Goal: Task Accomplishment & Management: Use online tool/utility

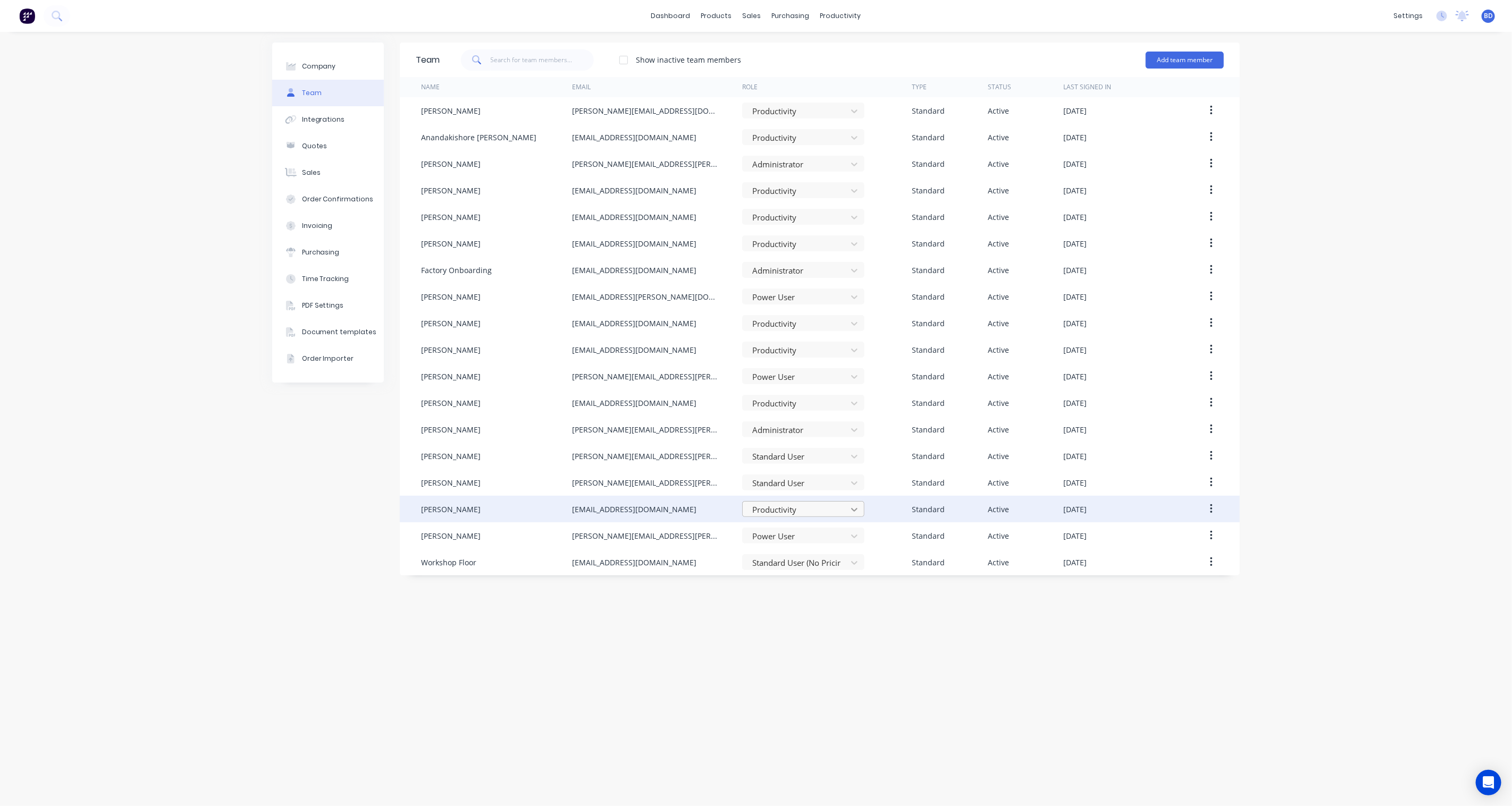
click at [852, 504] on icon at bounding box center [855, 510] width 11 height 11
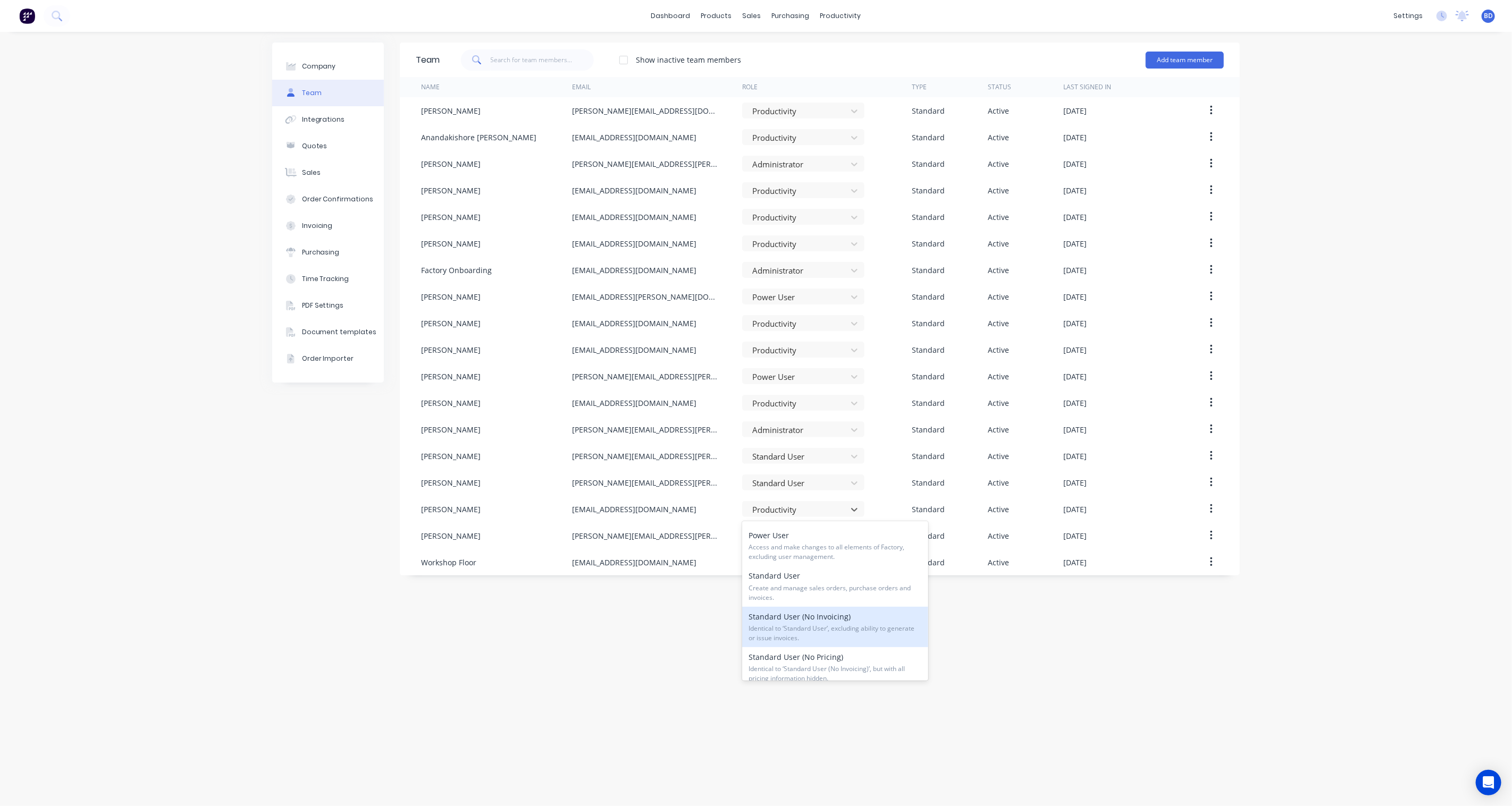
scroll to position [59, 0]
click at [845, 639] on span "Identical to ‘Standard User (No Invoicing)’, but with all pricing information h…" at bounding box center [835, 644] width 173 height 19
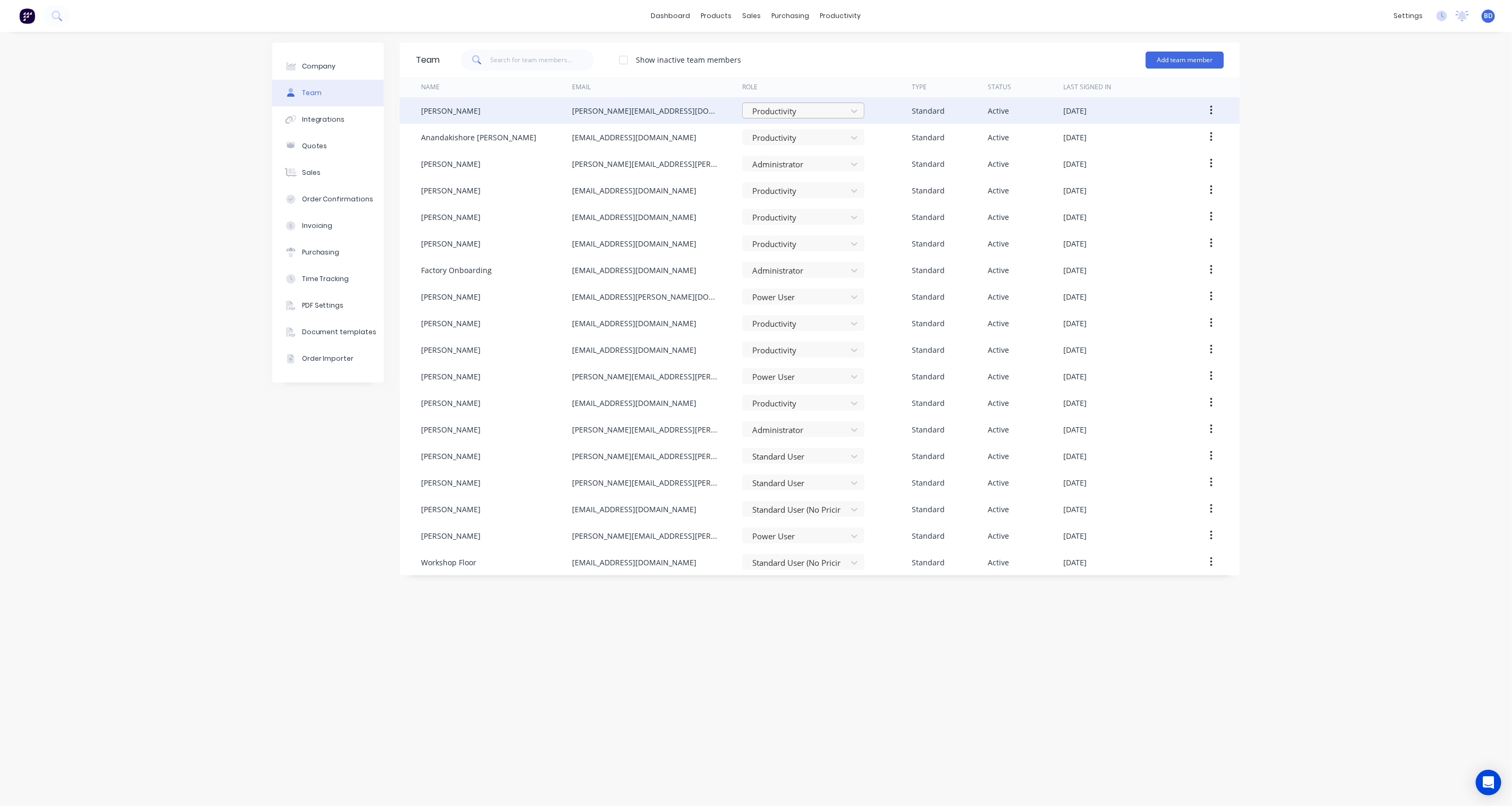
click at [838, 116] on div at bounding box center [797, 111] width 90 height 13
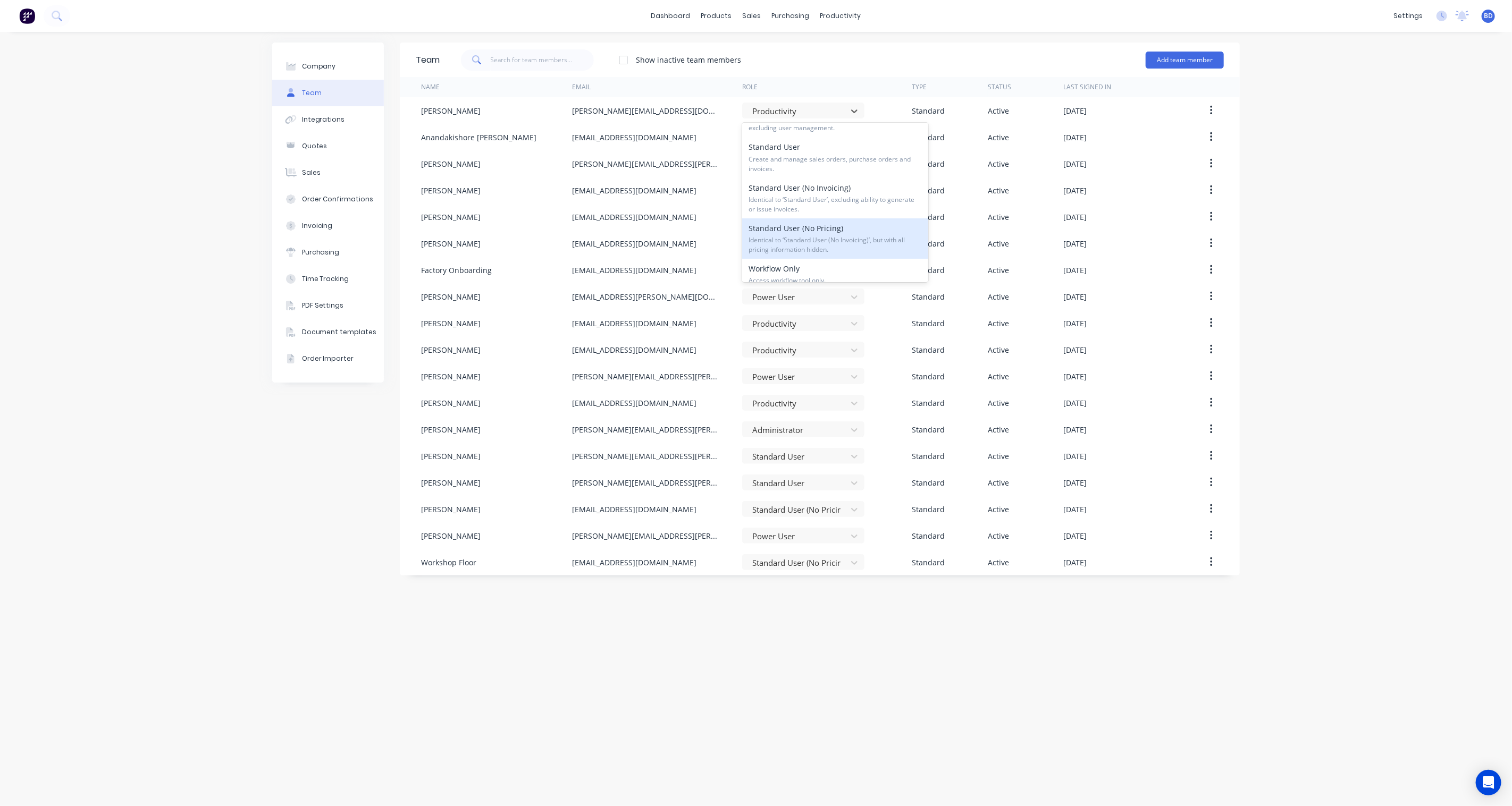
click at [830, 242] on span "Identical to ‘Standard User (No Invoicing)’, but with all pricing information h…" at bounding box center [835, 245] width 173 height 19
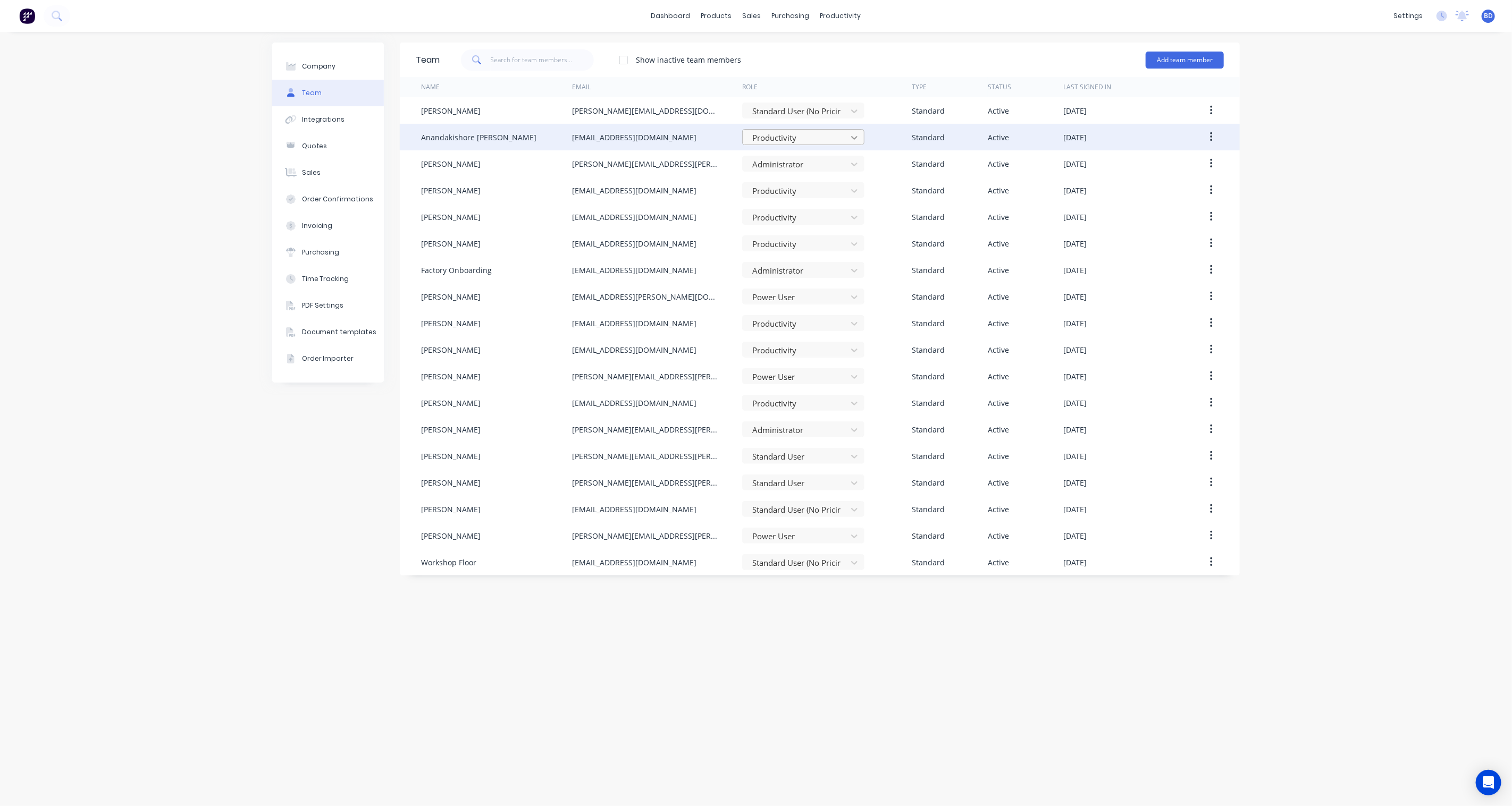
click at [849, 138] on icon at bounding box center [855, 138] width 11 height 11
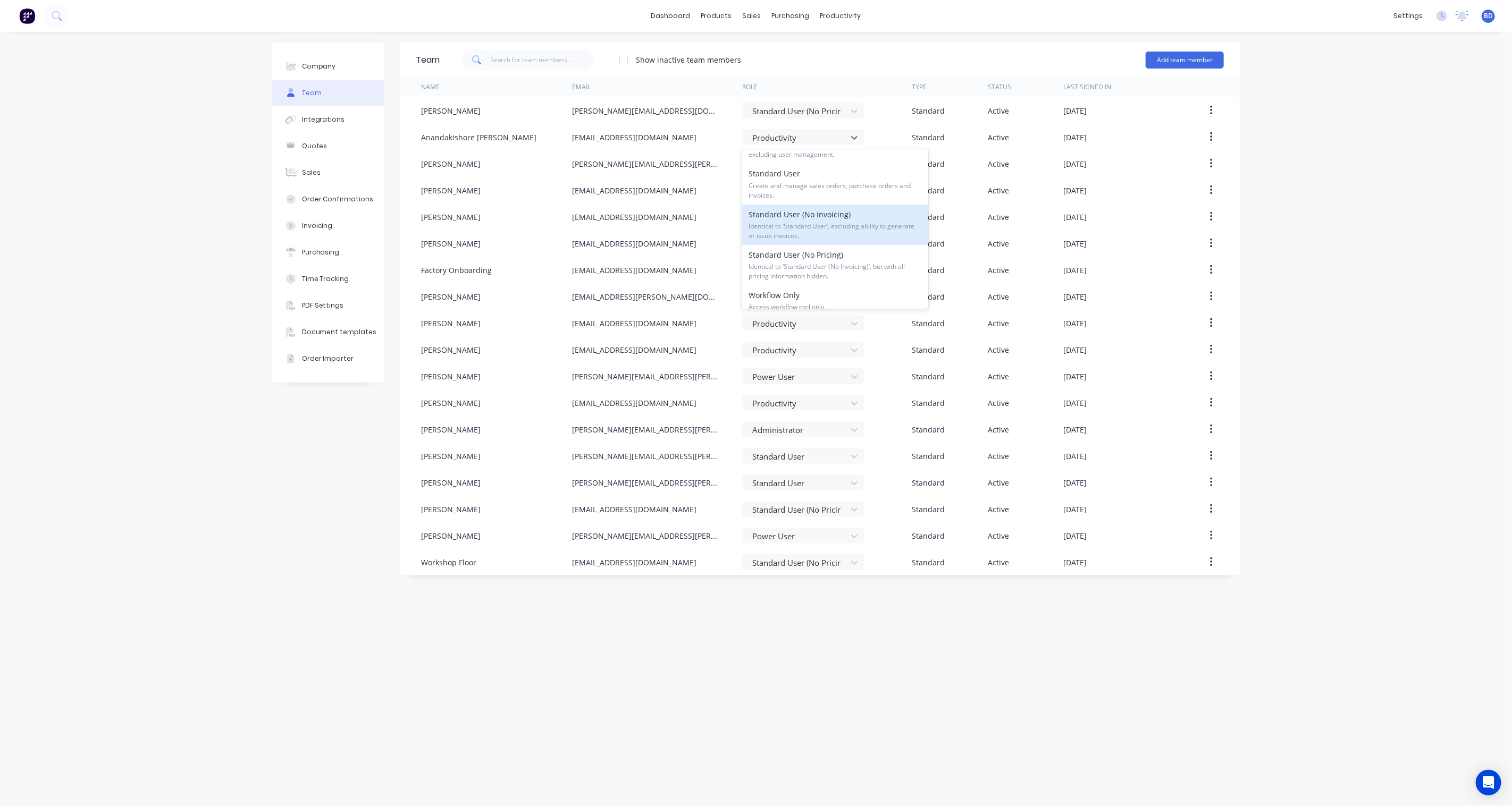
click at [840, 266] on span "Identical to ‘Standard User (No Invoicing)’, but with all pricing information h…" at bounding box center [835, 272] width 173 height 19
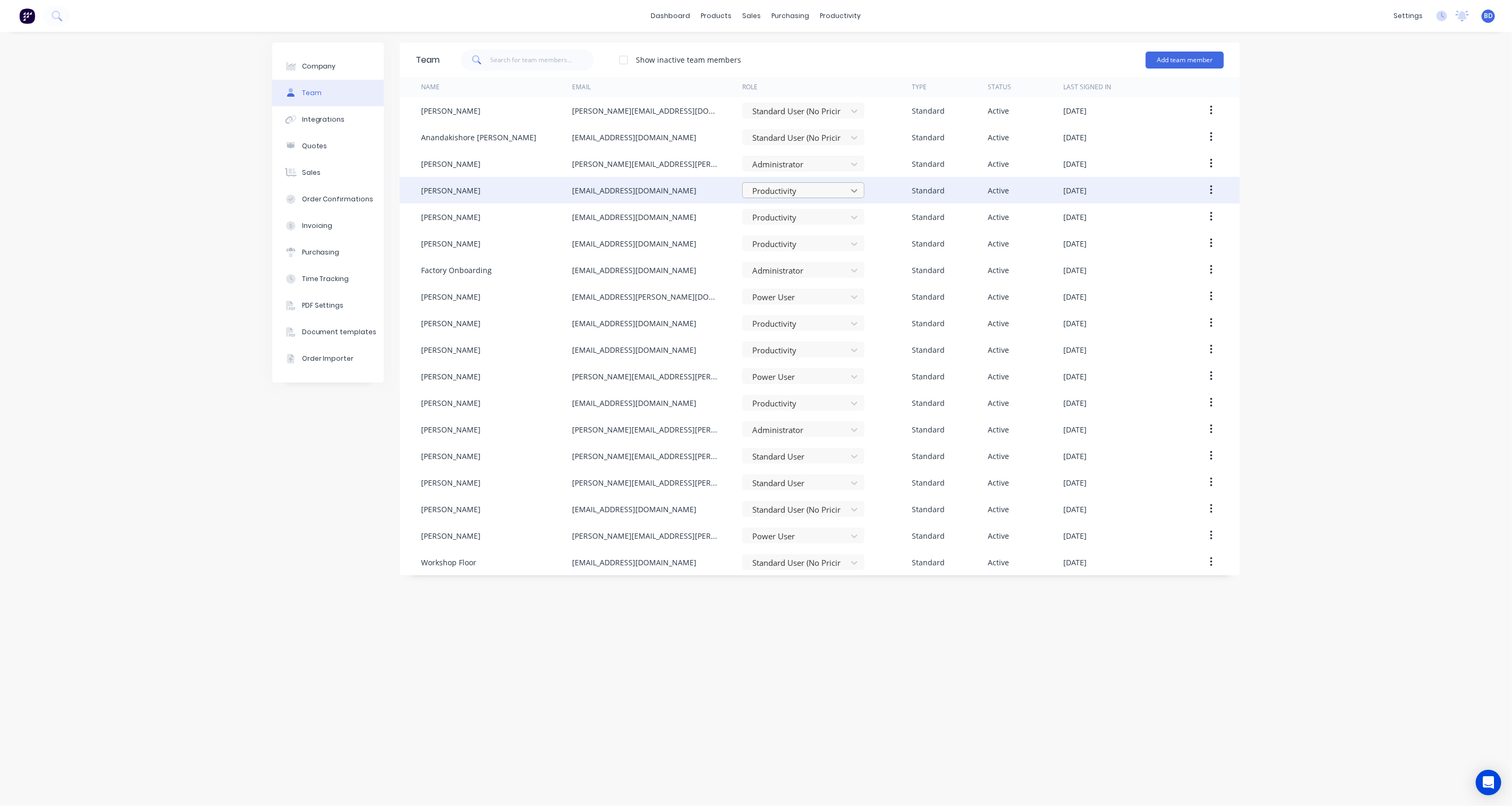
click at [854, 198] on div at bounding box center [854, 191] width 19 height 17
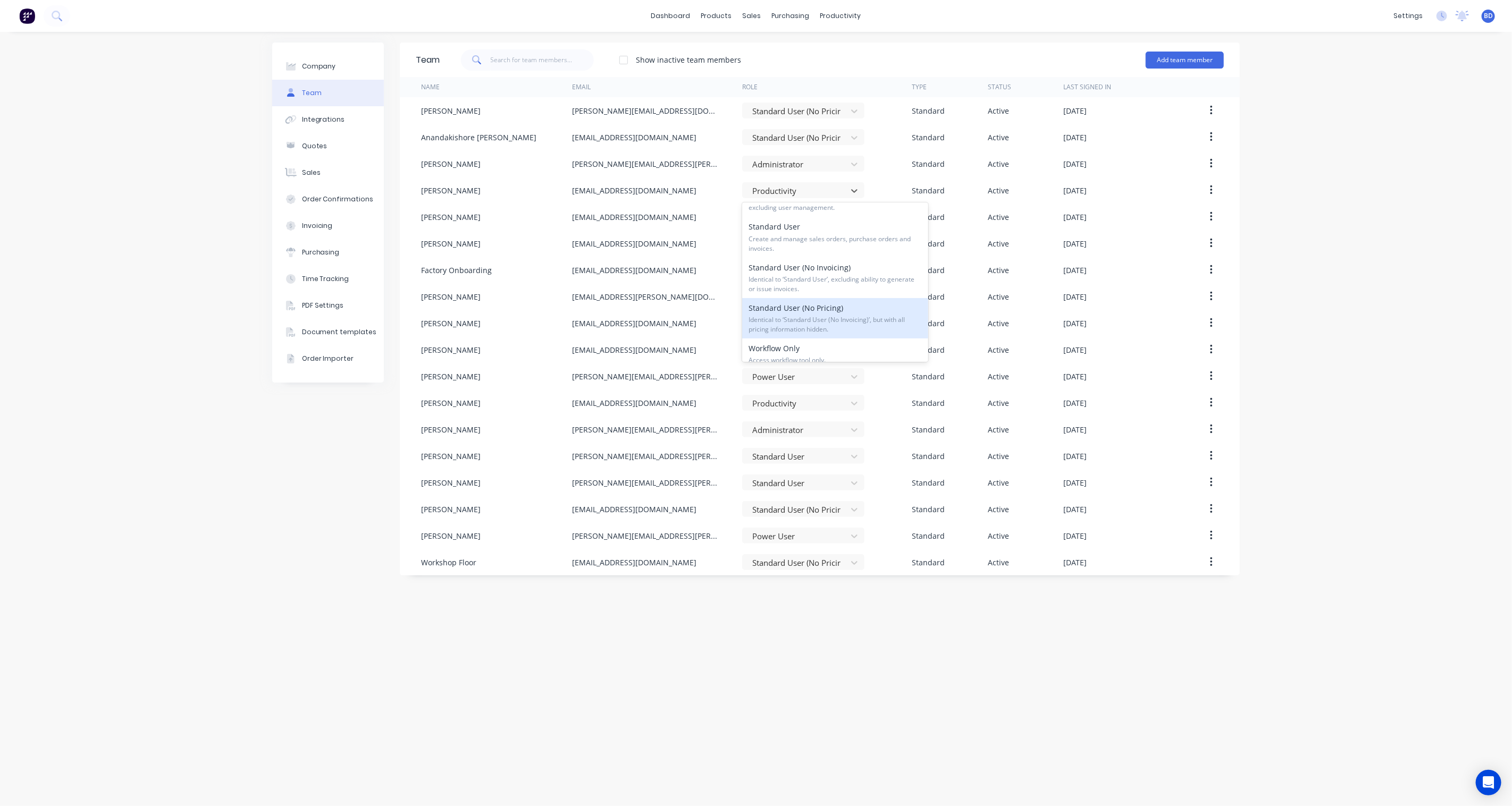
click at [838, 314] on div "Standard User (No Pricing) Identical to ‘Standard User (No Invoicing)’, but wit…" at bounding box center [835, 318] width 186 height 40
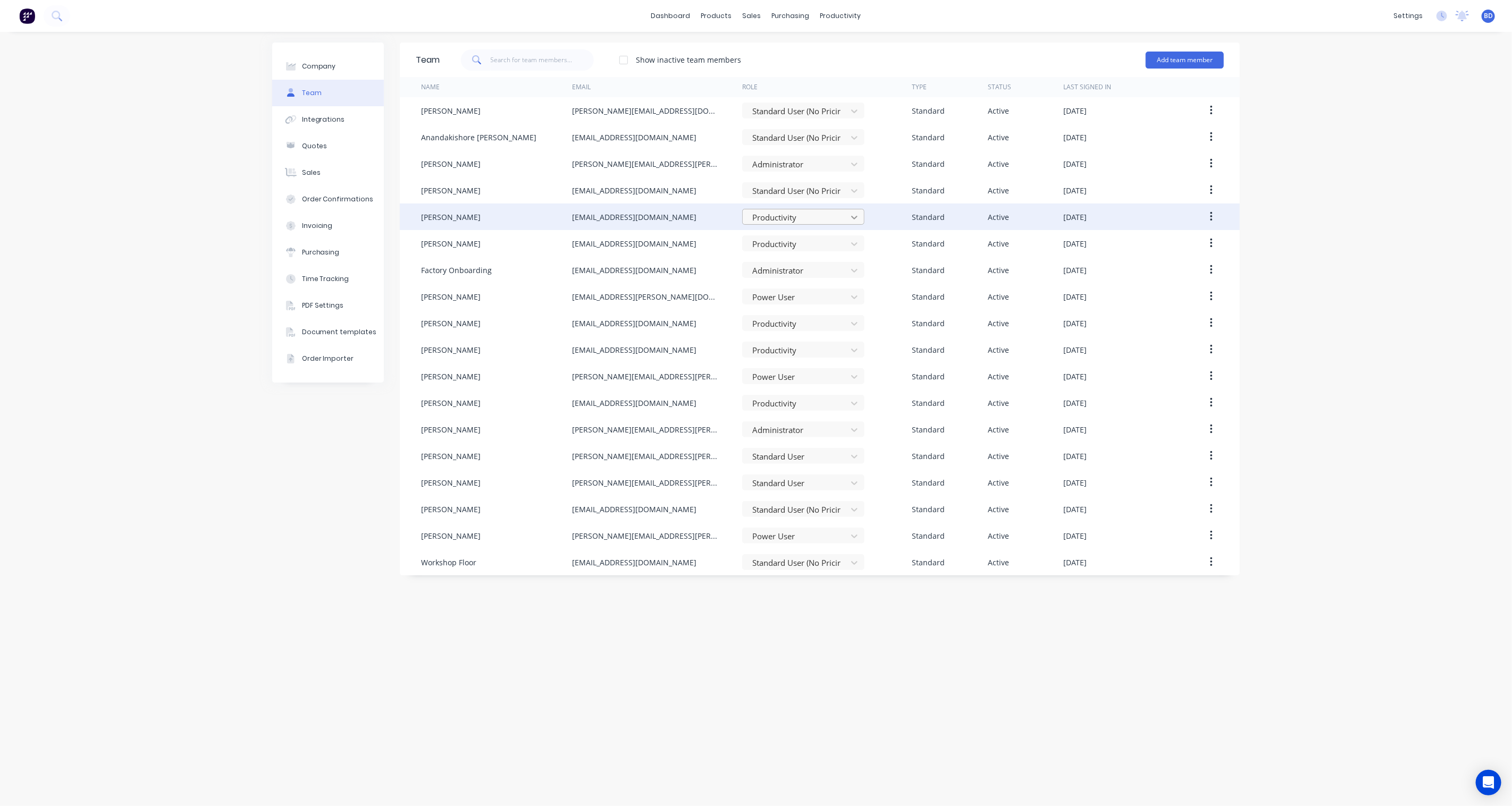
click at [849, 221] on icon at bounding box center [855, 217] width 11 height 11
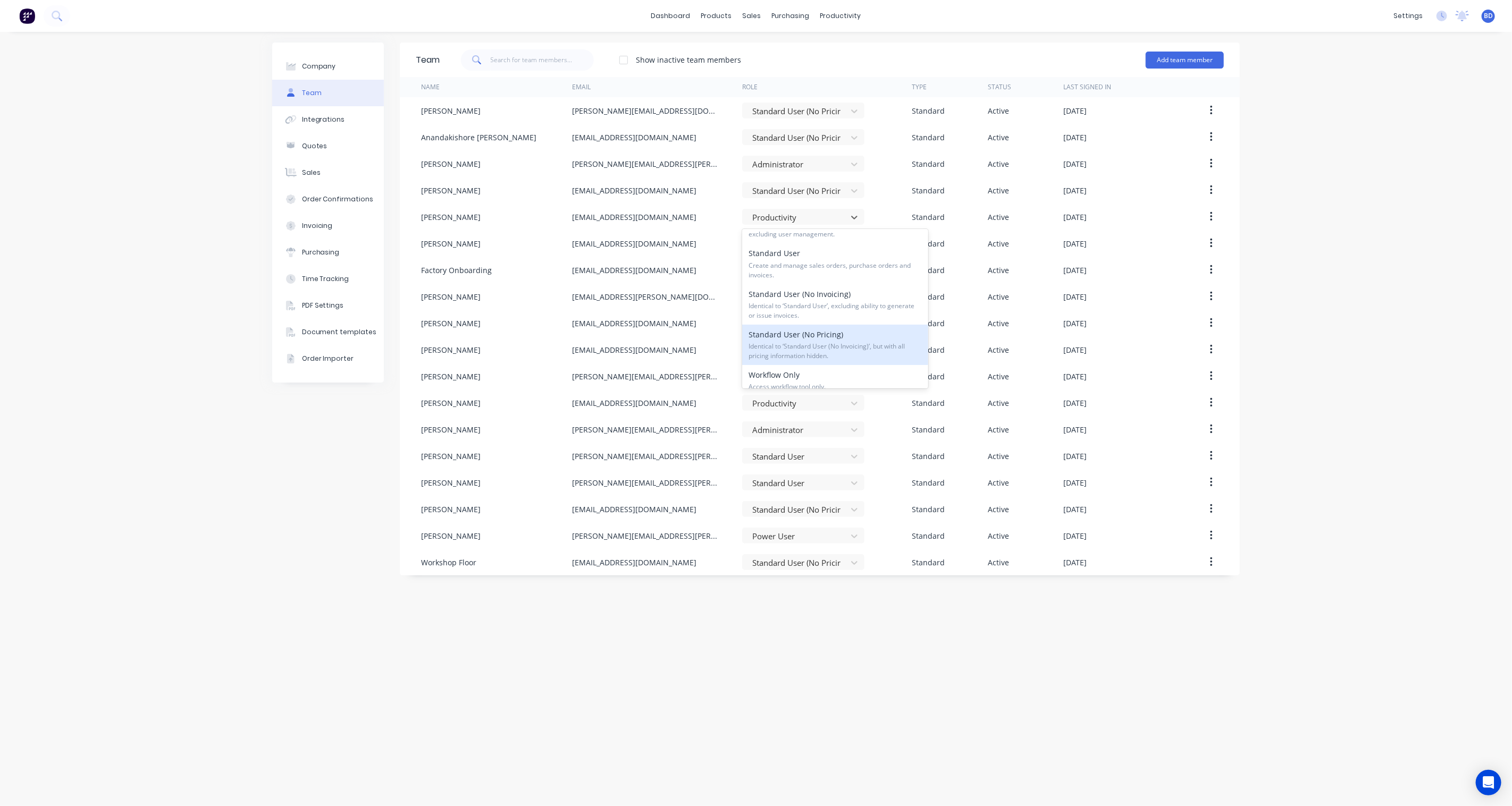
click at [848, 347] on span "Identical to ‘Standard User (No Invoicing)’, but with all pricing information h…" at bounding box center [835, 351] width 173 height 19
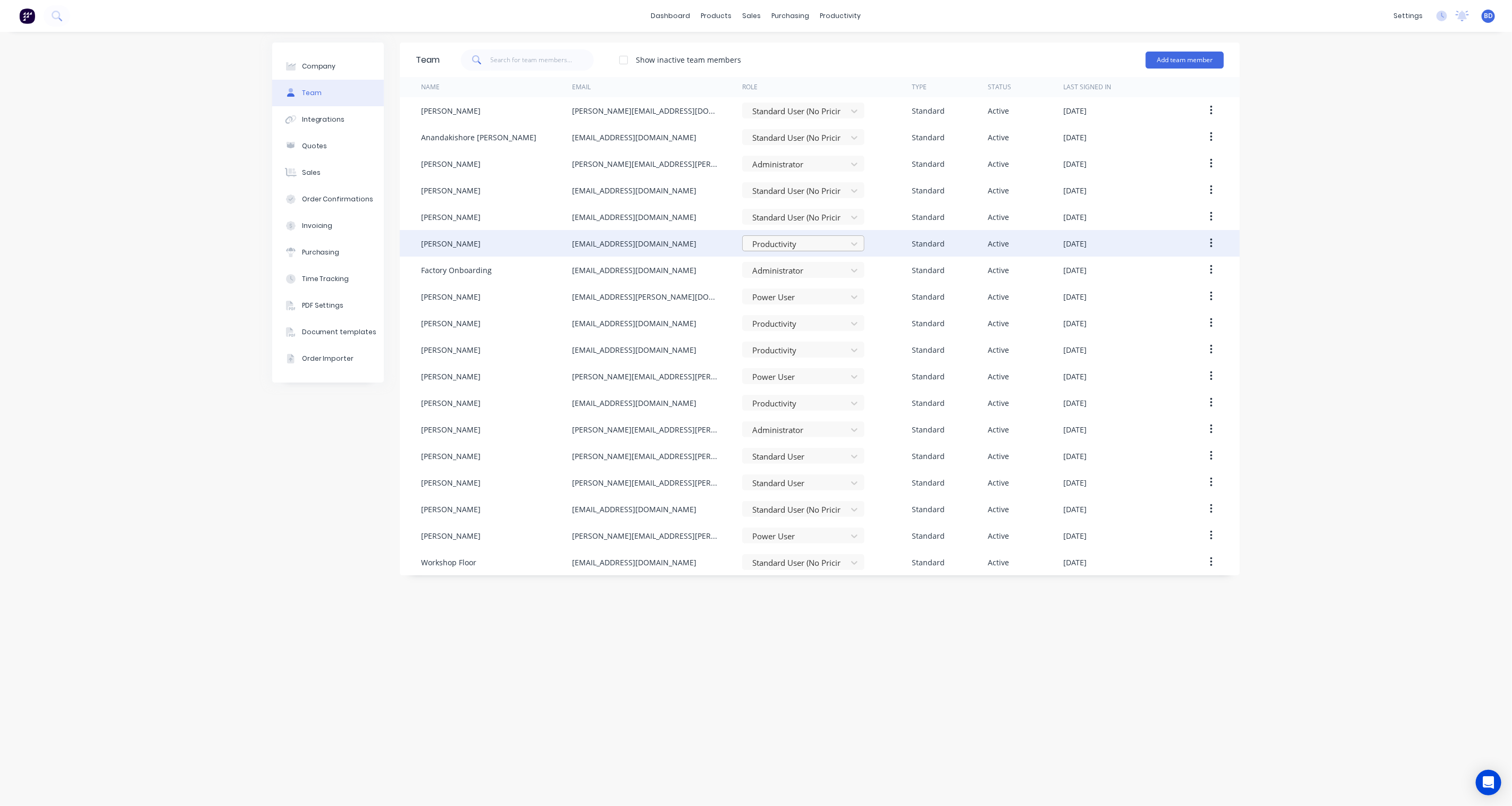
click at [839, 243] on div at bounding box center [797, 244] width 90 height 13
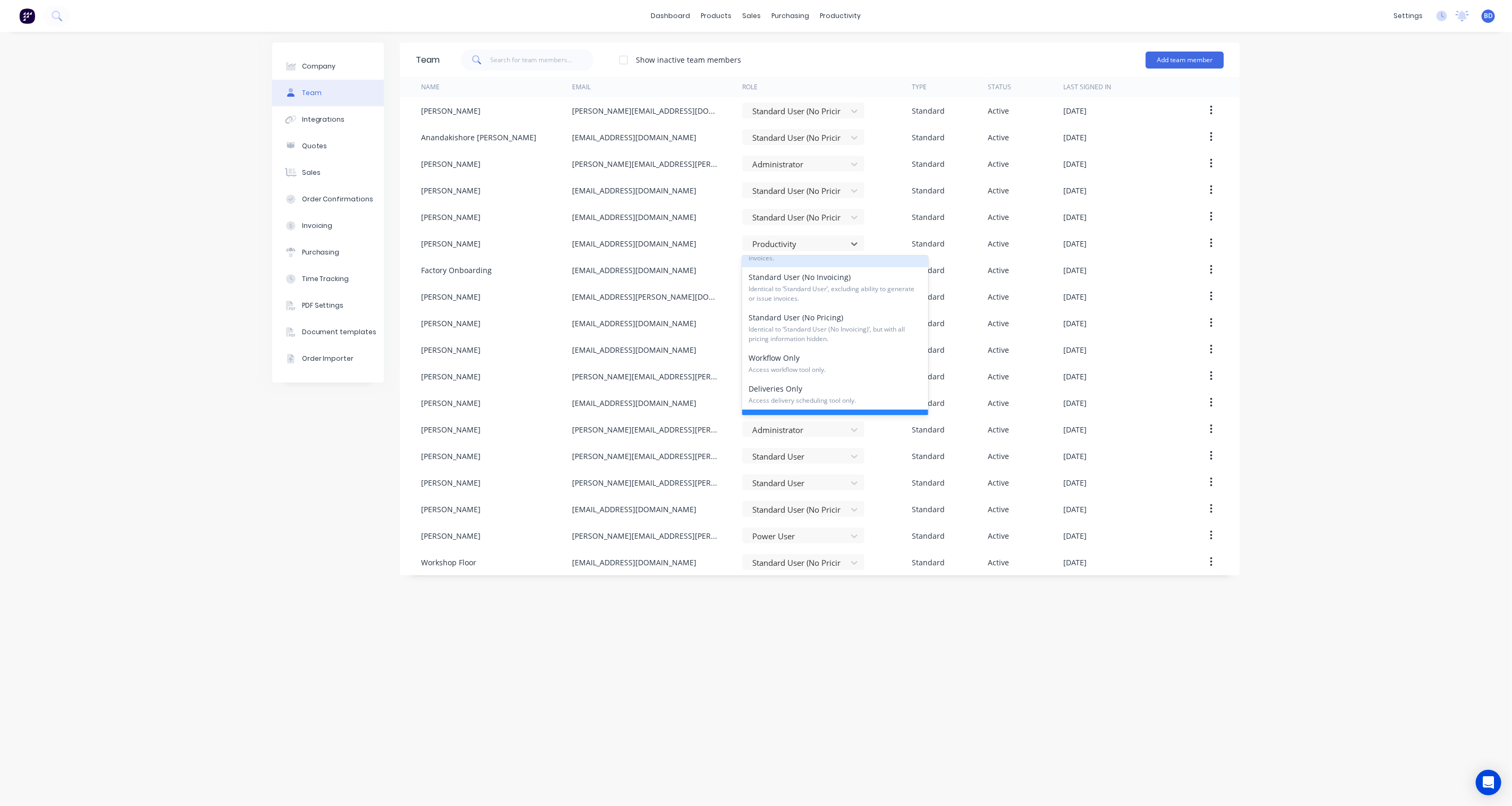
scroll to position [118, 0]
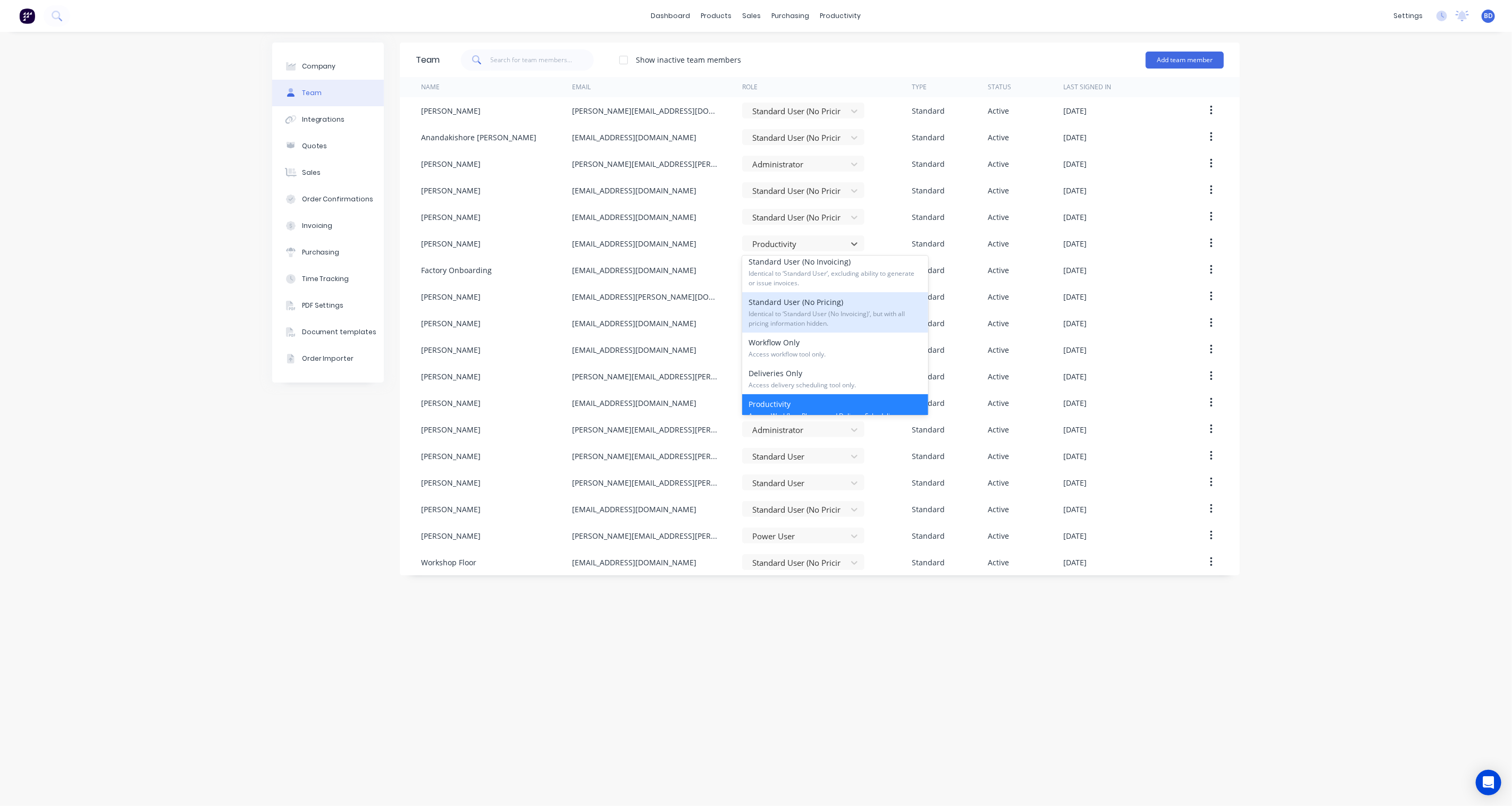
click at [821, 316] on span "Identical to ‘Standard User (No Invoicing)’, but with all pricing information h…" at bounding box center [835, 319] width 173 height 19
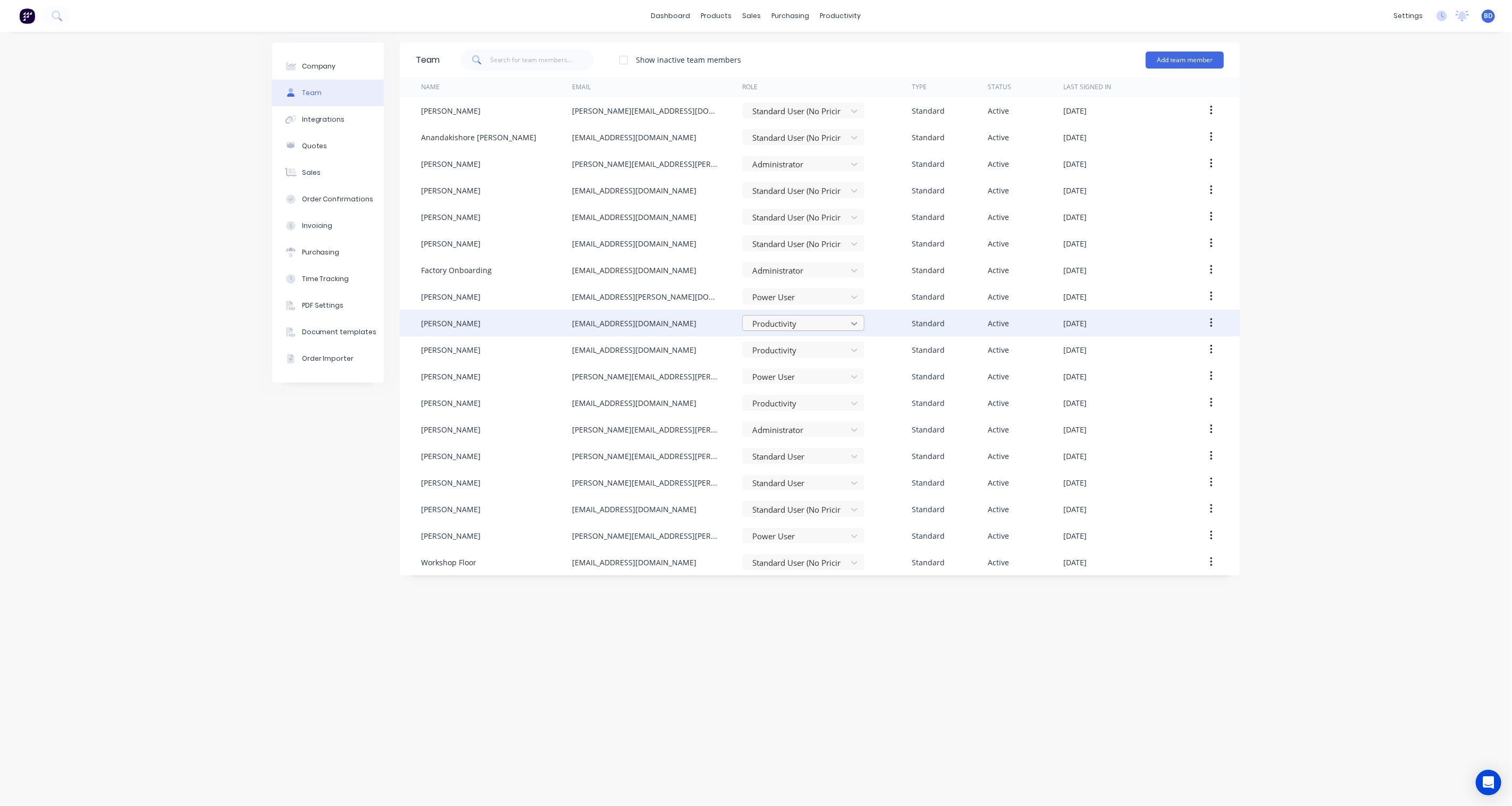
click at [857, 321] on icon at bounding box center [855, 324] width 11 height 11
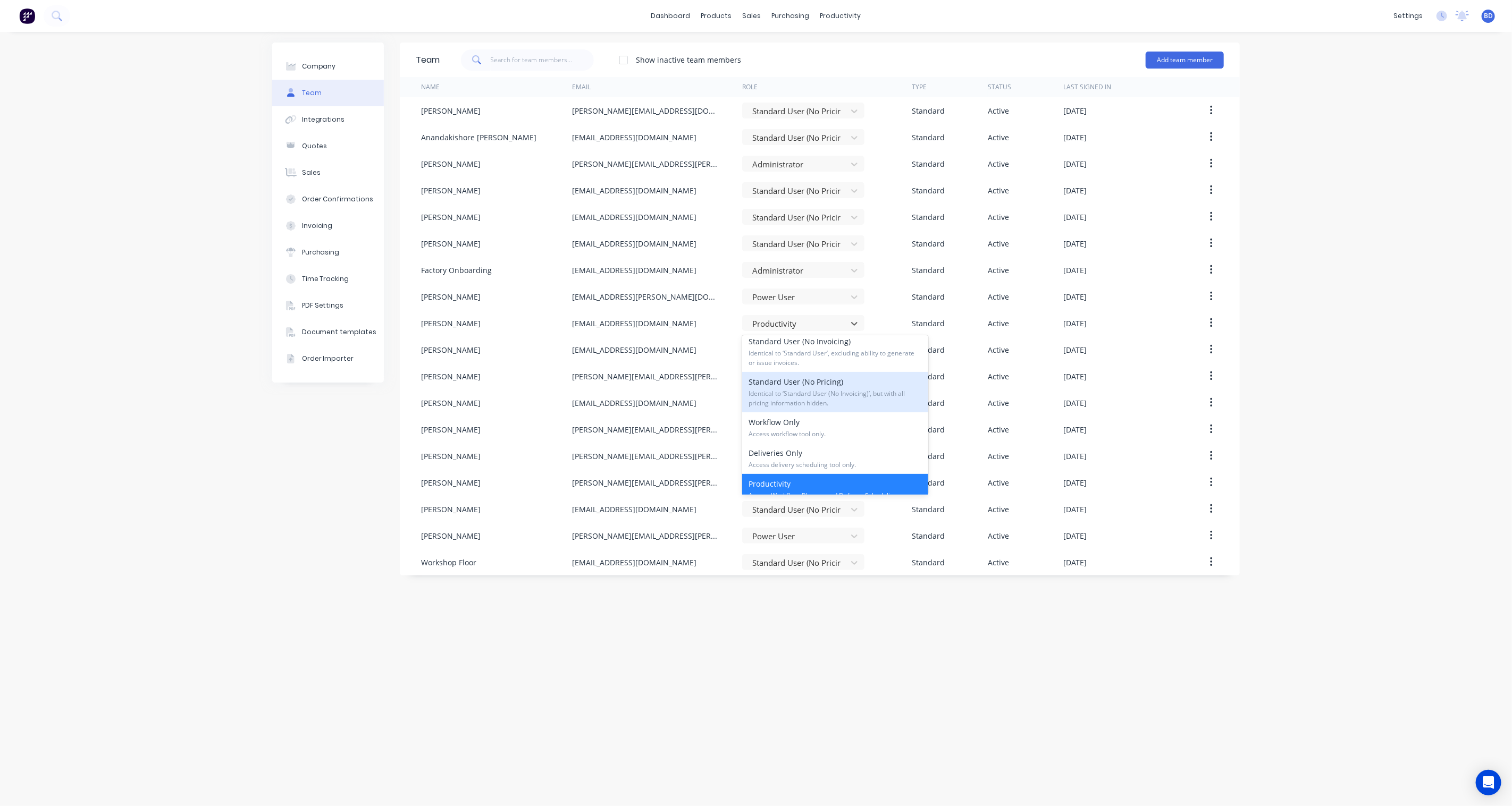
click at [849, 391] on span "Identical to ‘Standard User (No Invoicing)’, but with all pricing information h…" at bounding box center [835, 398] width 173 height 19
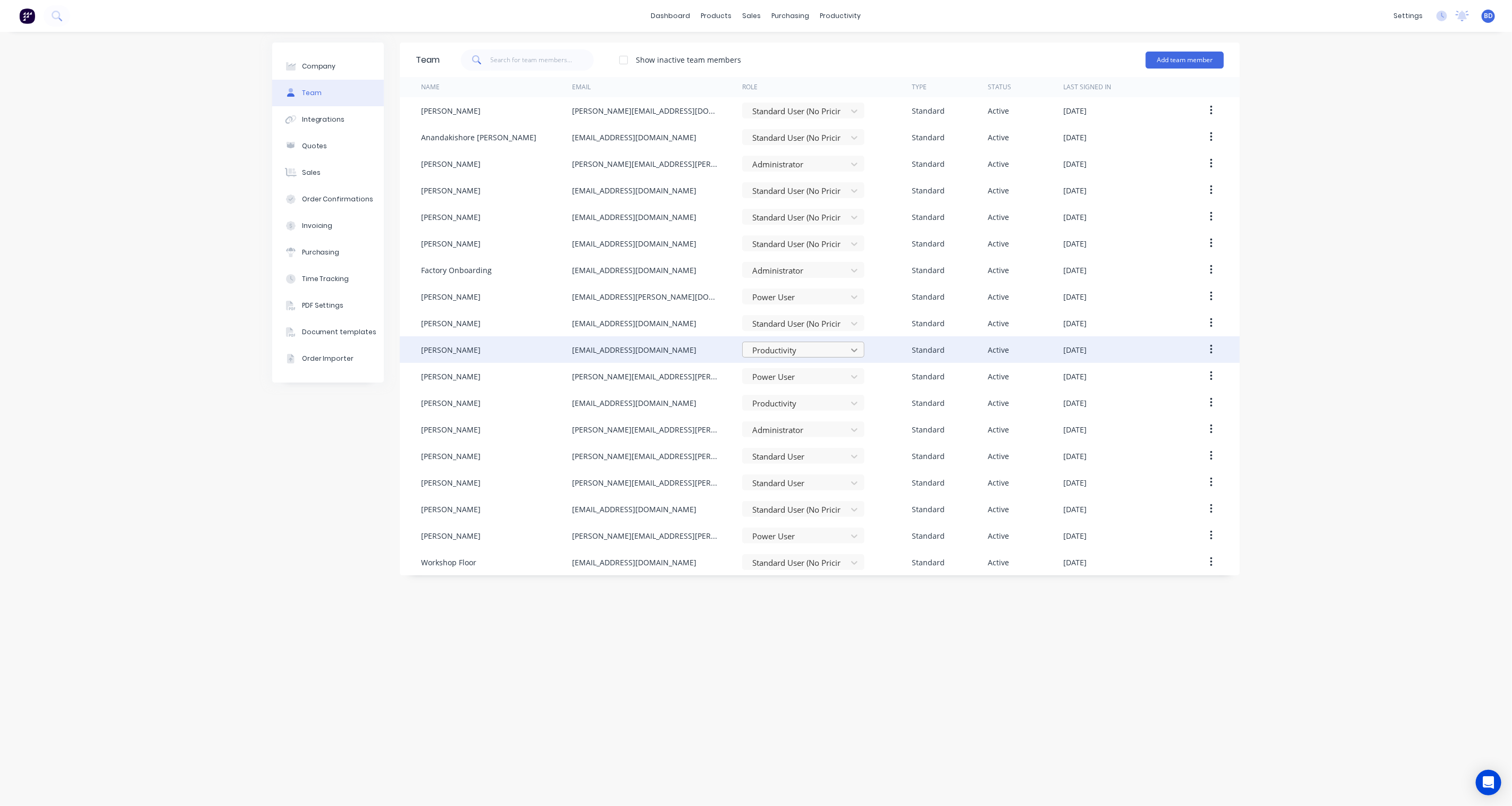
click at [852, 350] on icon at bounding box center [854, 350] width 6 height 4
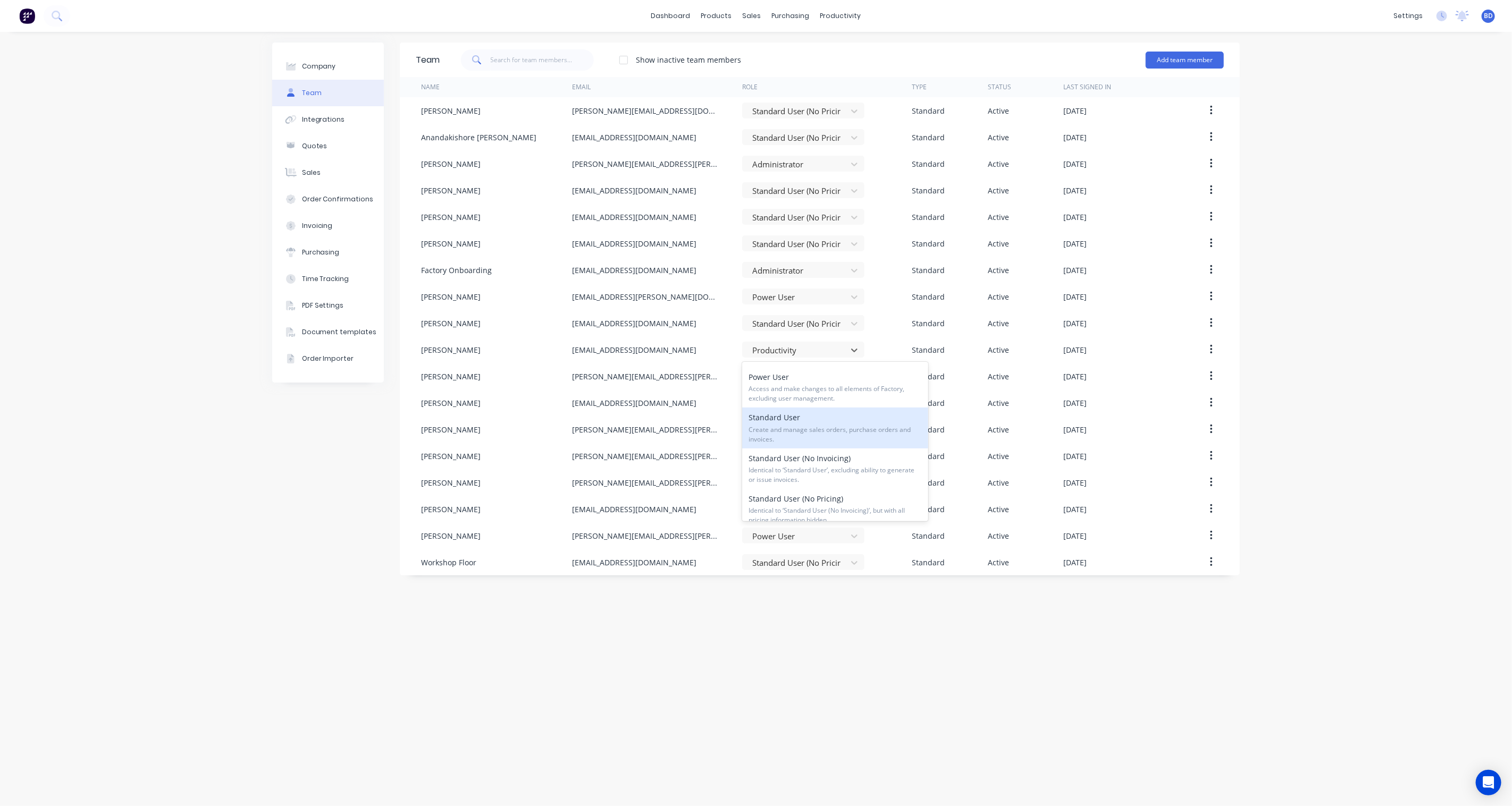
scroll to position [59, 0]
click at [842, 473] on div "Standard User (No Pricing) Identical to ‘Standard User (No Invoicing)’, but wit…" at bounding box center [835, 477] width 186 height 40
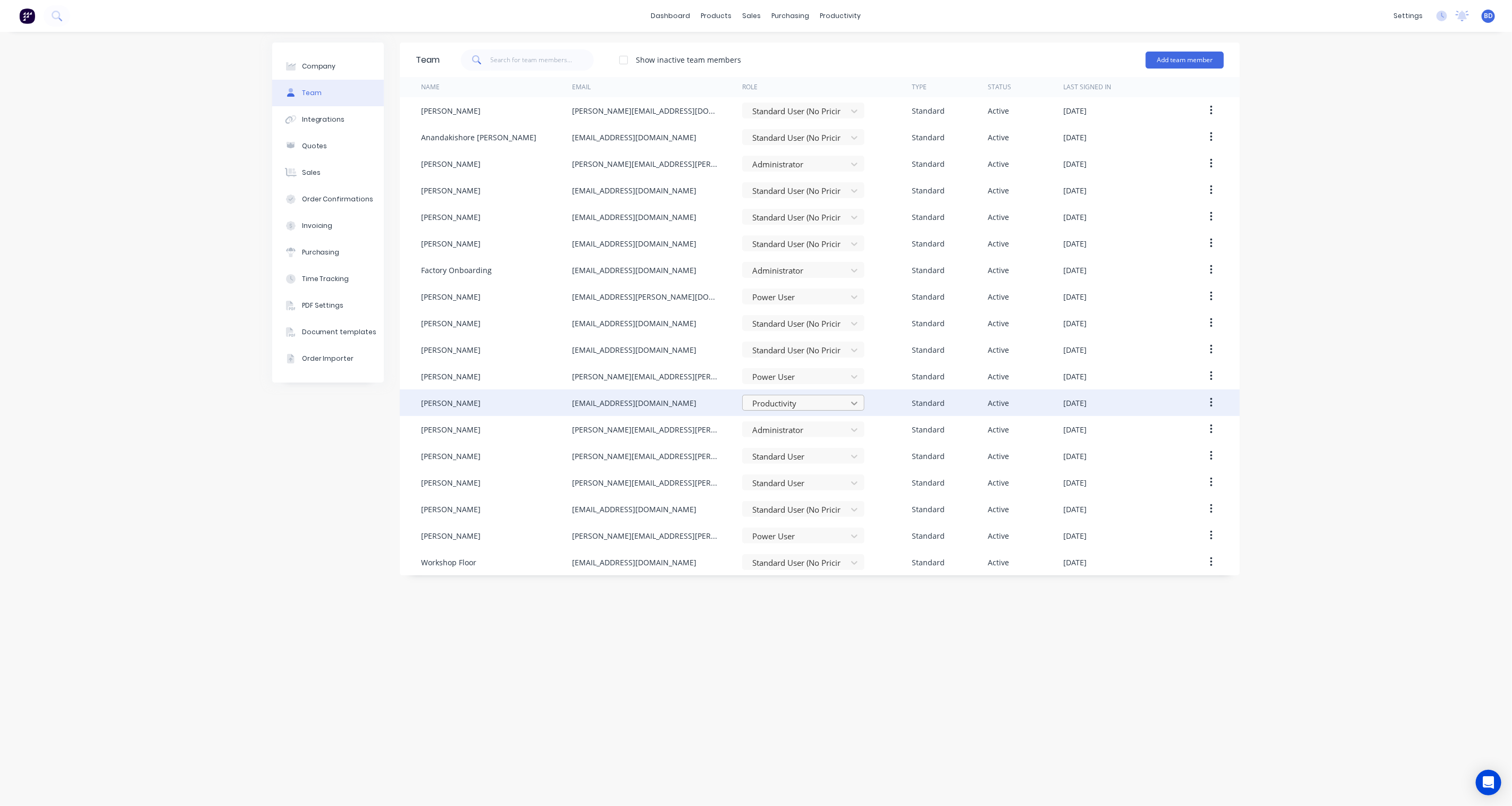
click at [849, 401] on icon at bounding box center [855, 403] width 11 height 11
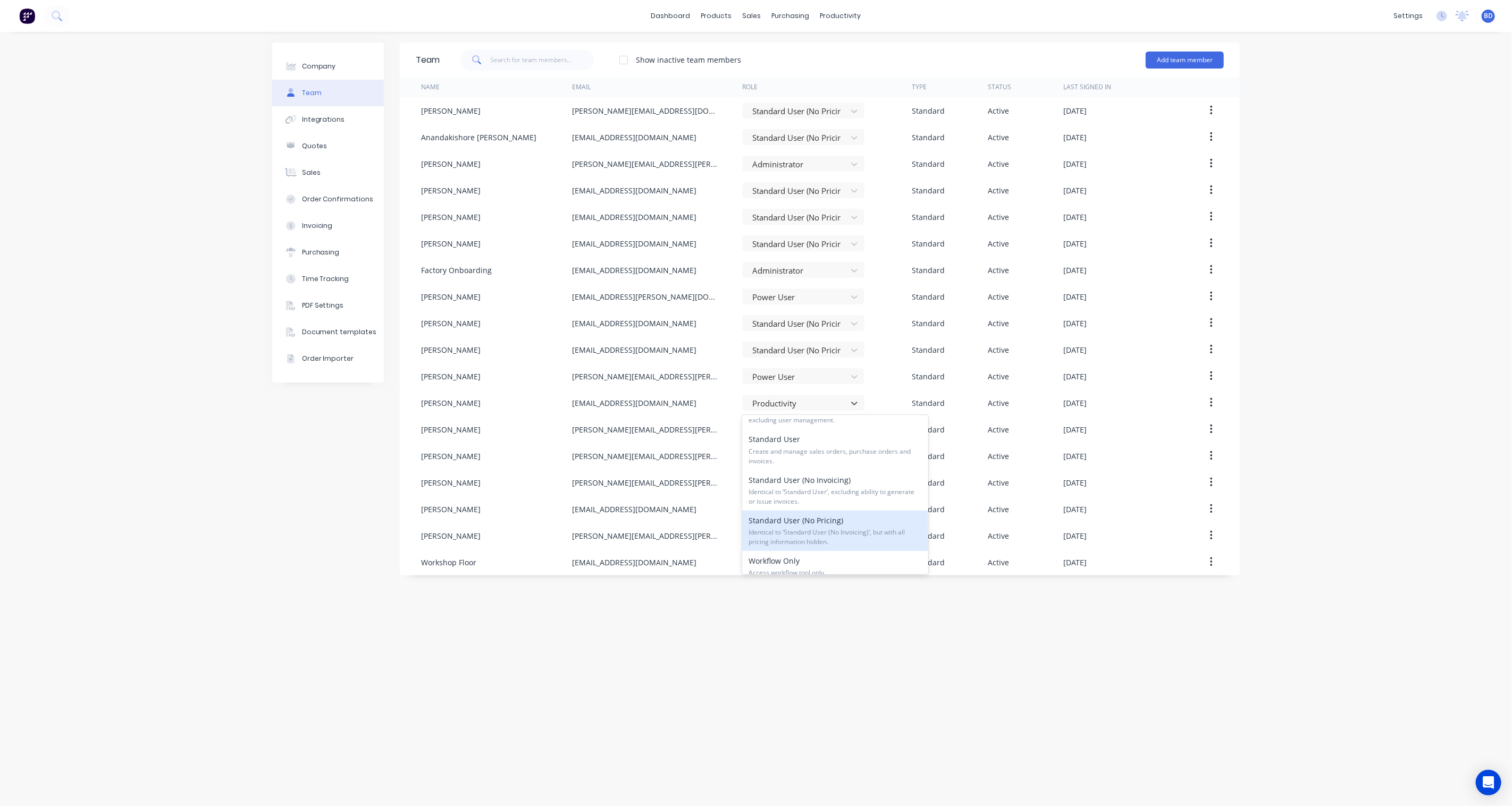
click at [842, 517] on div "Standard User (No Pricing) Identical to ‘Standard User (No Invoicing)’, but wit…" at bounding box center [835, 530] width 186 height 40
click at [1351, 543] on div "Company Team Integrations Quotes Sales Order Confirmations Invoicing Purchasing…" at bounding box center [756, 419] width 1512 height 774
click at [306, 63] on div "Company" at bounding box center [319, 66] width 34 height 9
select select "NZ"
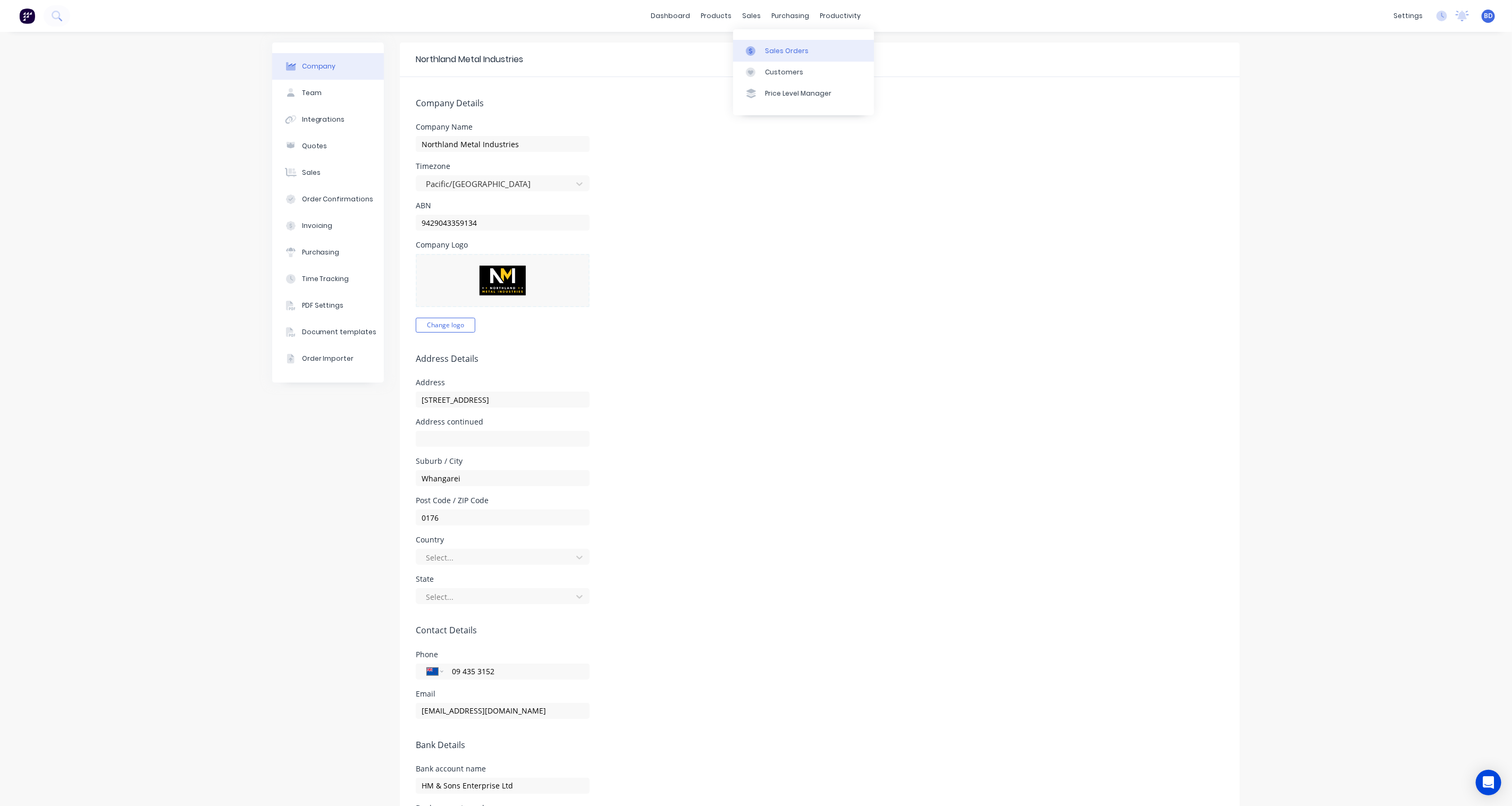
click at [765, 48] on div "Sales Orders" at bounding box center [787, 51] width 43 height 9
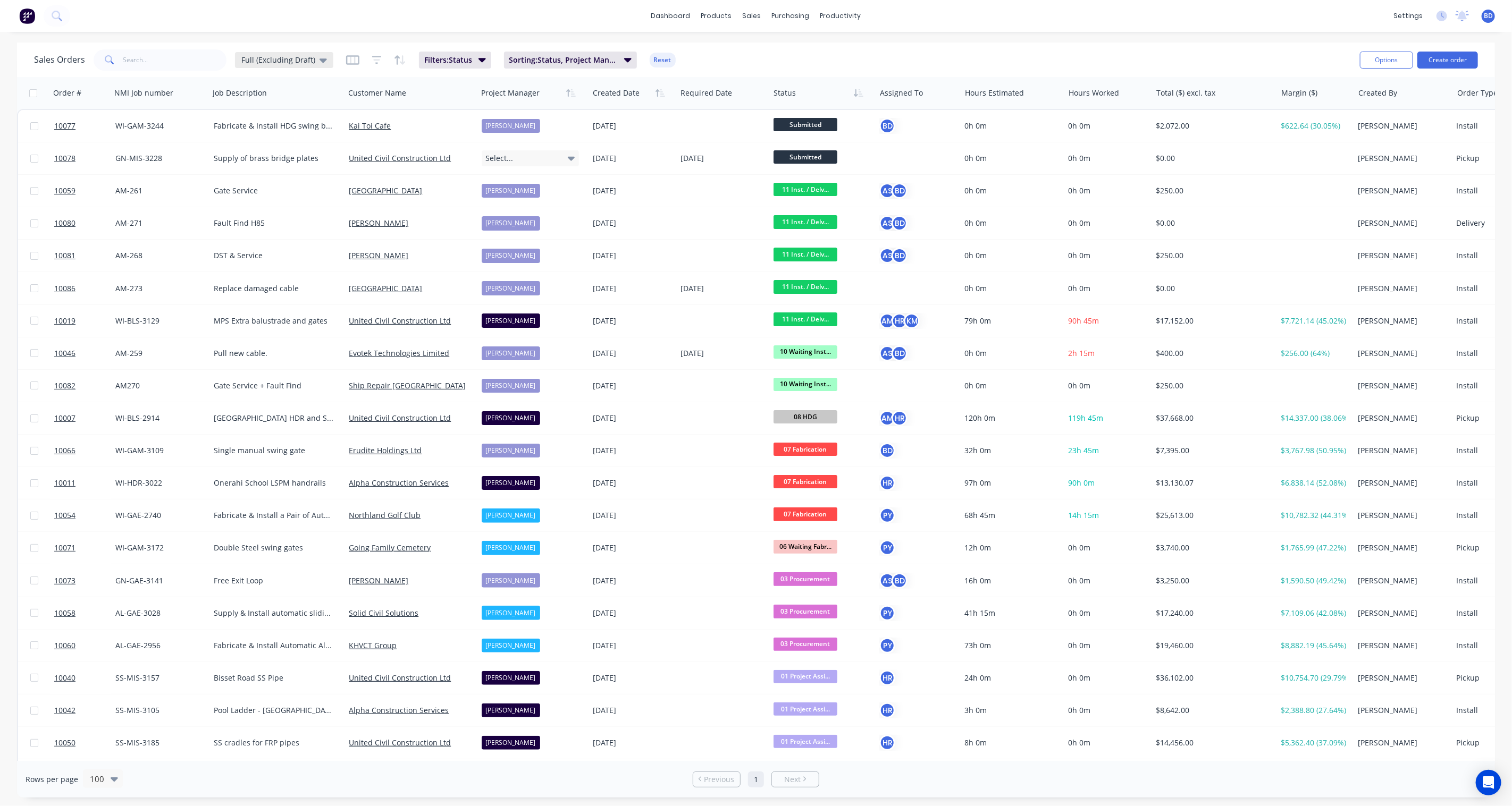
click at [299, 60] on span "Full (Excluding Draft)" at bounding box center [278, 59] width 74 height 11
click at [862, 57] on div "Sales Orders Full (Excluding Draft) Filters: Status Sorting: Status, Project Ma…" at bounding box center [693, 60] width 1317 height 26
click at [1064, 9] on div "dashboard products sales purchasing productivity dashboard products Product Cat…" at bounding box center [756, 16] width 1512 height 32
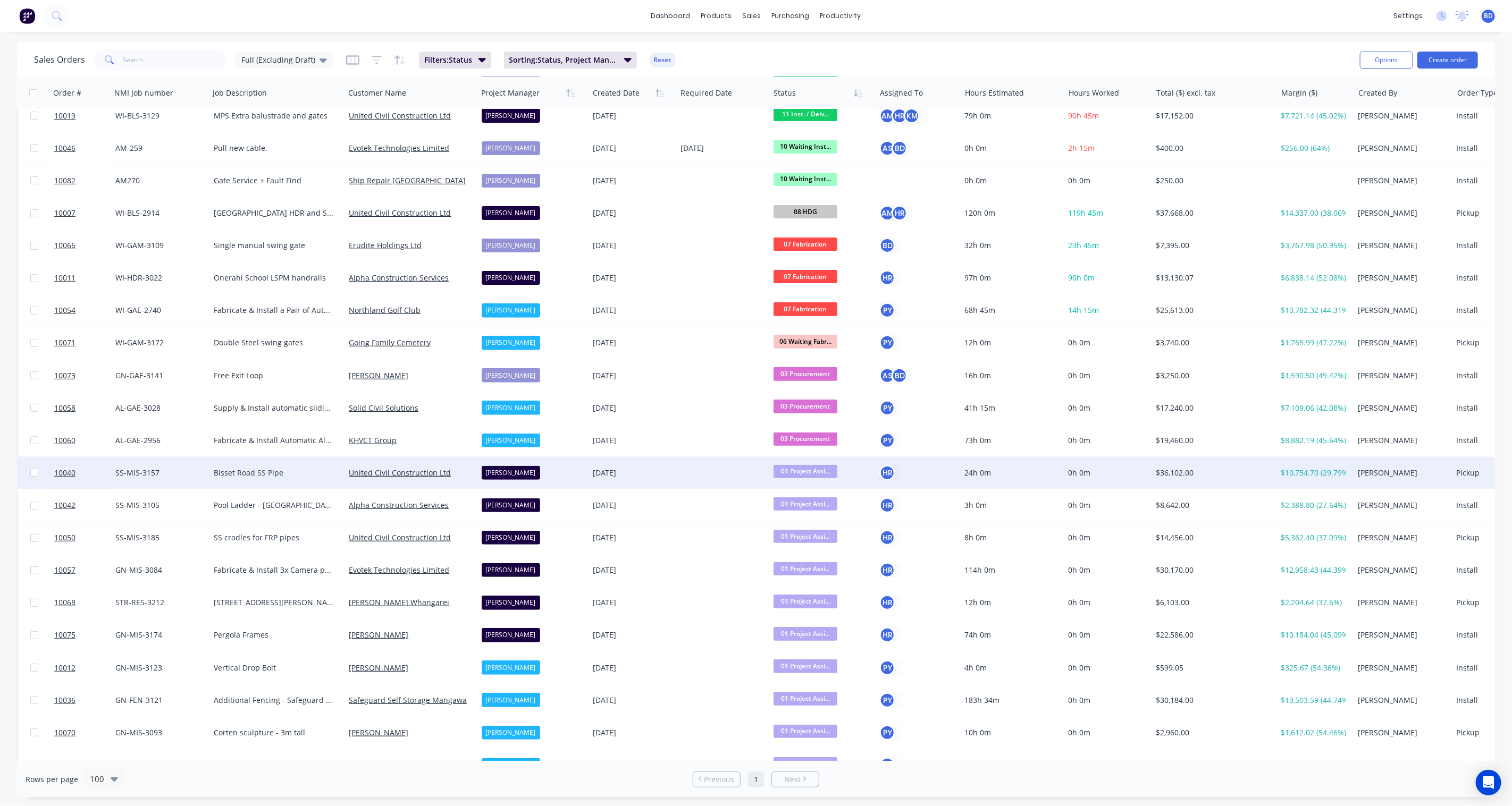
scroll to position [236, 0]
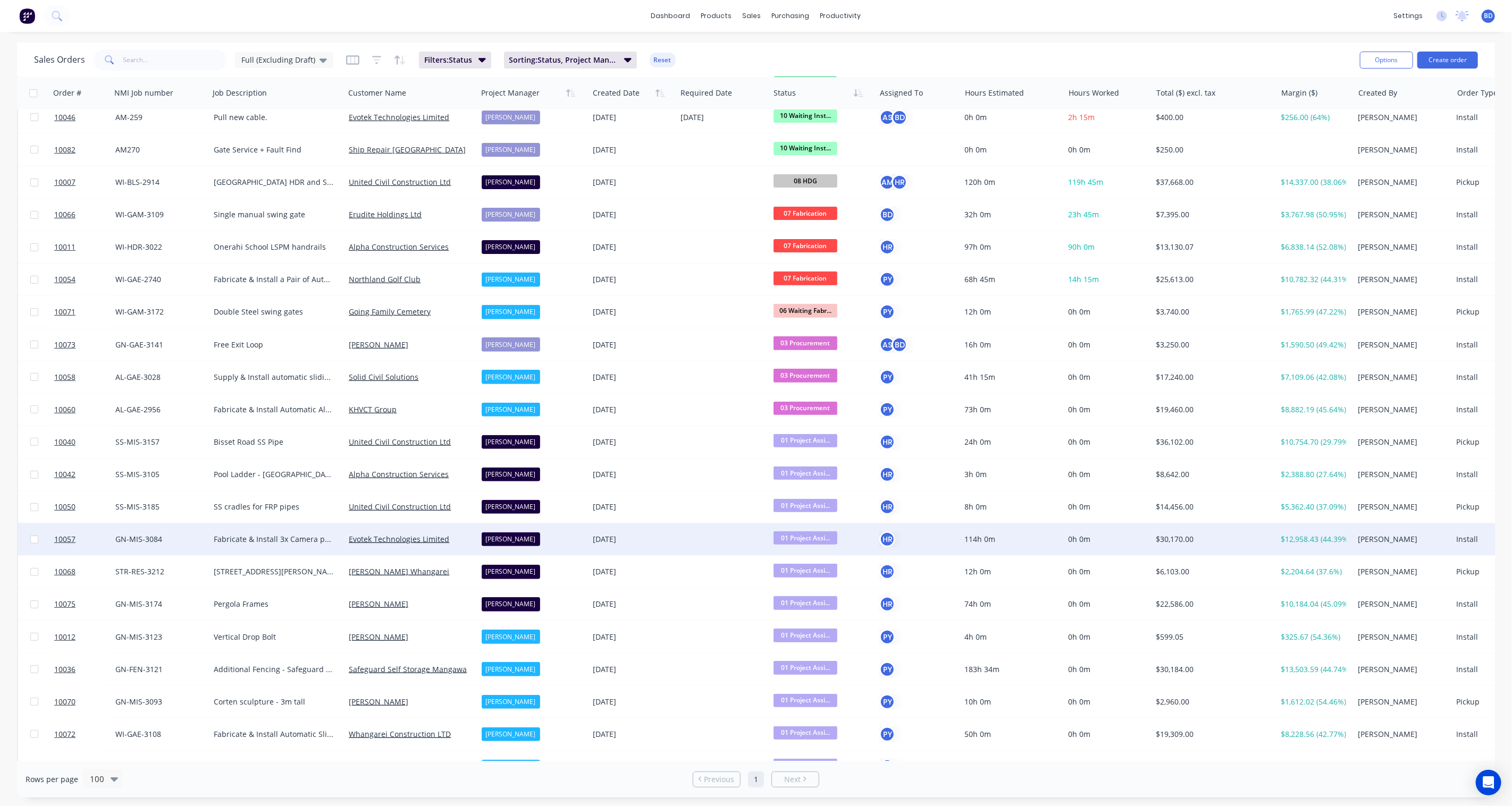
click at [821, 538] on span "01 Project Assi..." at bounding box center [805, 538] width 64 height 13
click at [842, 670] on span "06 Waiting Fabrication" at bounding box center [817, 669] width 80 height 10
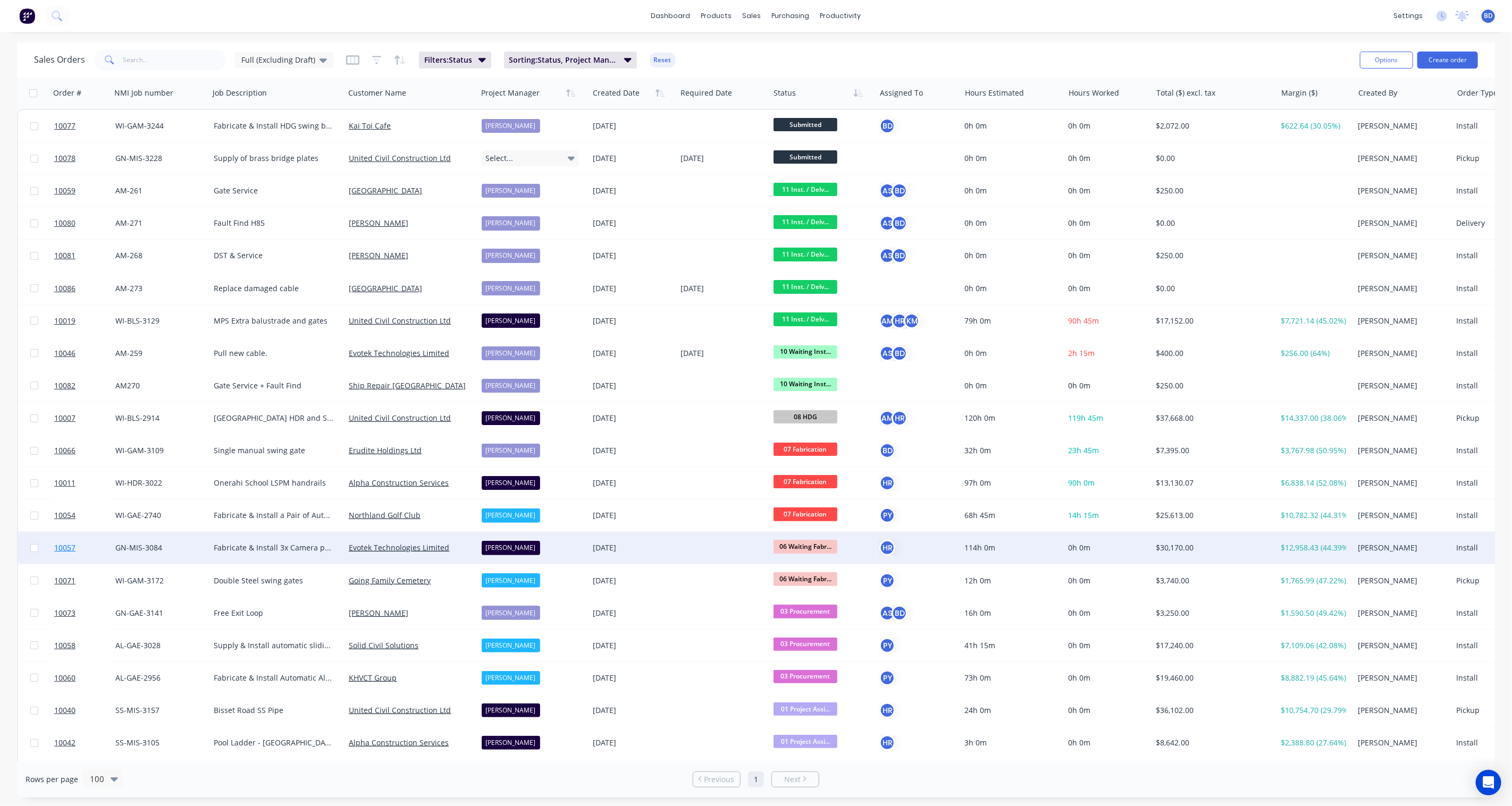
click at [62, 544] on span "10057" at bounding box center [65, 548] width 21 height 11
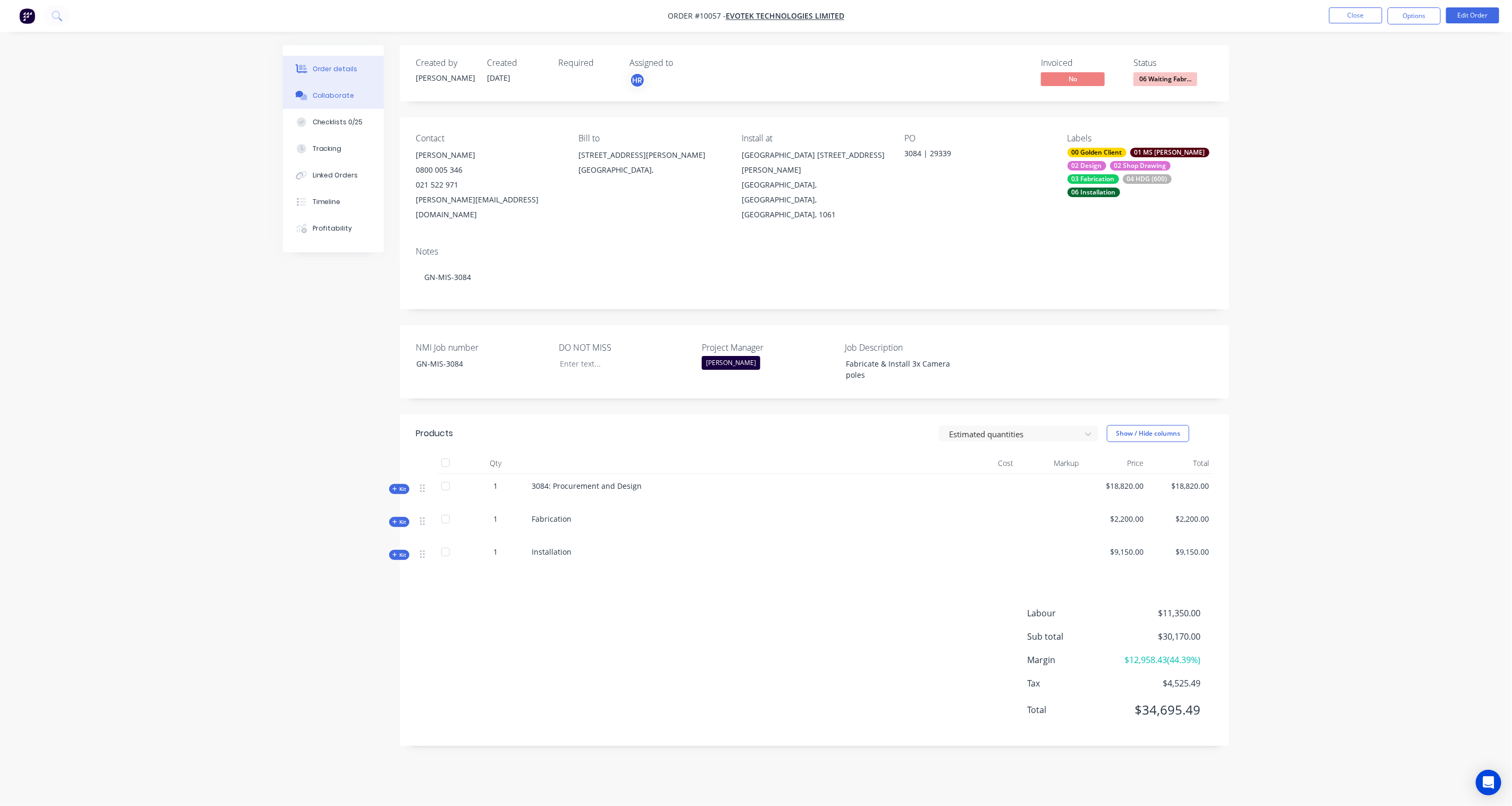
click at [314, 93] on div "Collaborate" at bounding box center [334, 96] width 42 height 9
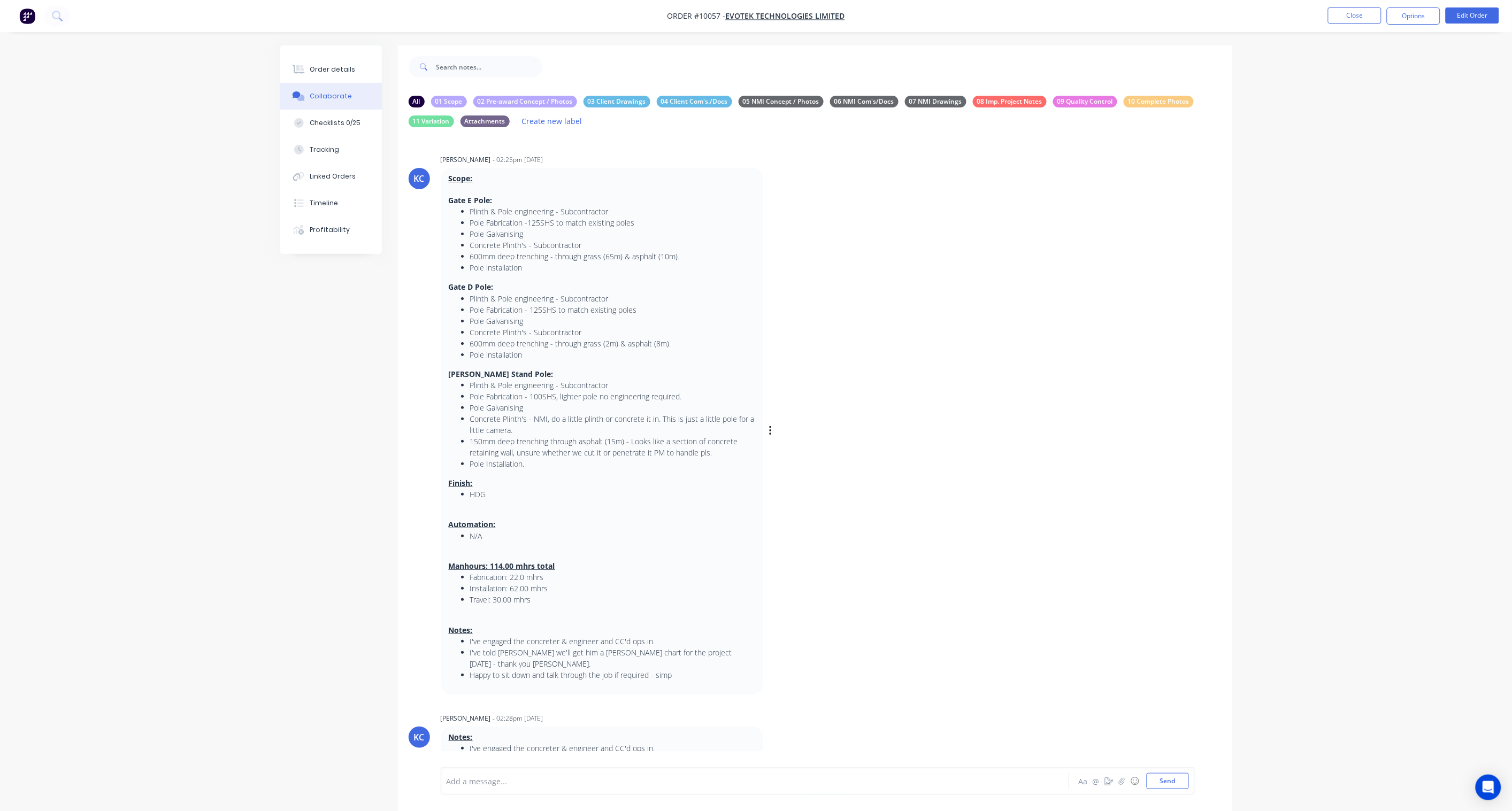
click at [768, 429] on div "Scope: [GEOGRAPHIC_DATA]: Plinth & Pole engineering - Subcontractor Pole Fabric…" at bounding box center [608, 431] width 334 height 527
click at [770, 430] on icon "button" at bounding box center [770, 431] width 2 height 9
click at [788, 434] on button "Labels" at bounding box center [809, 433] width 67 height 18
click at [1075, 531] on div "KC [PERSON_NAME] - 02:25pm [DATE] Scope: [GEOGRAPHIC_DATA]: Plinth & Pole engin…" at bounding box center [815, 423] width 834 height 542
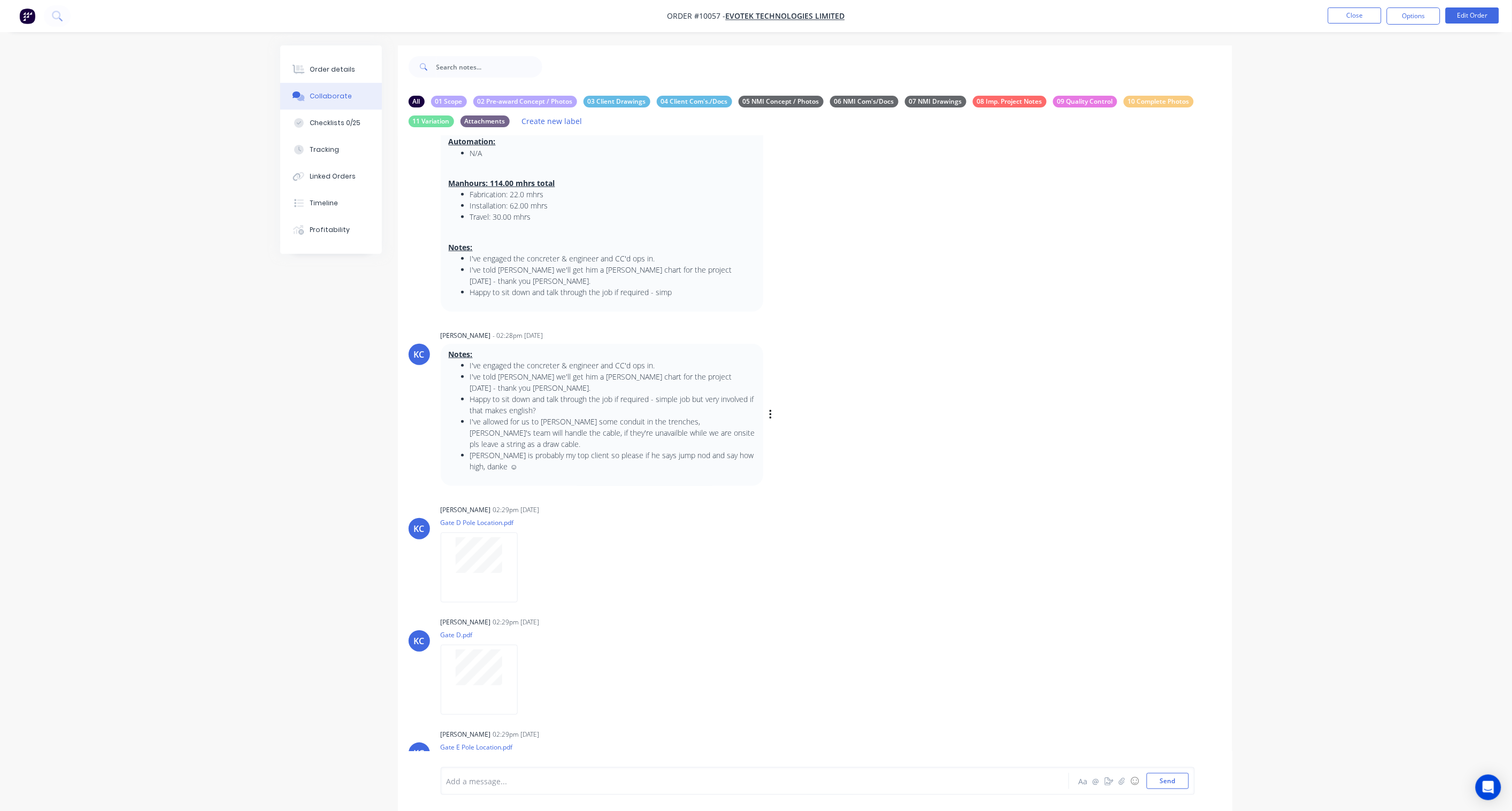
scroll to position [416, 0]
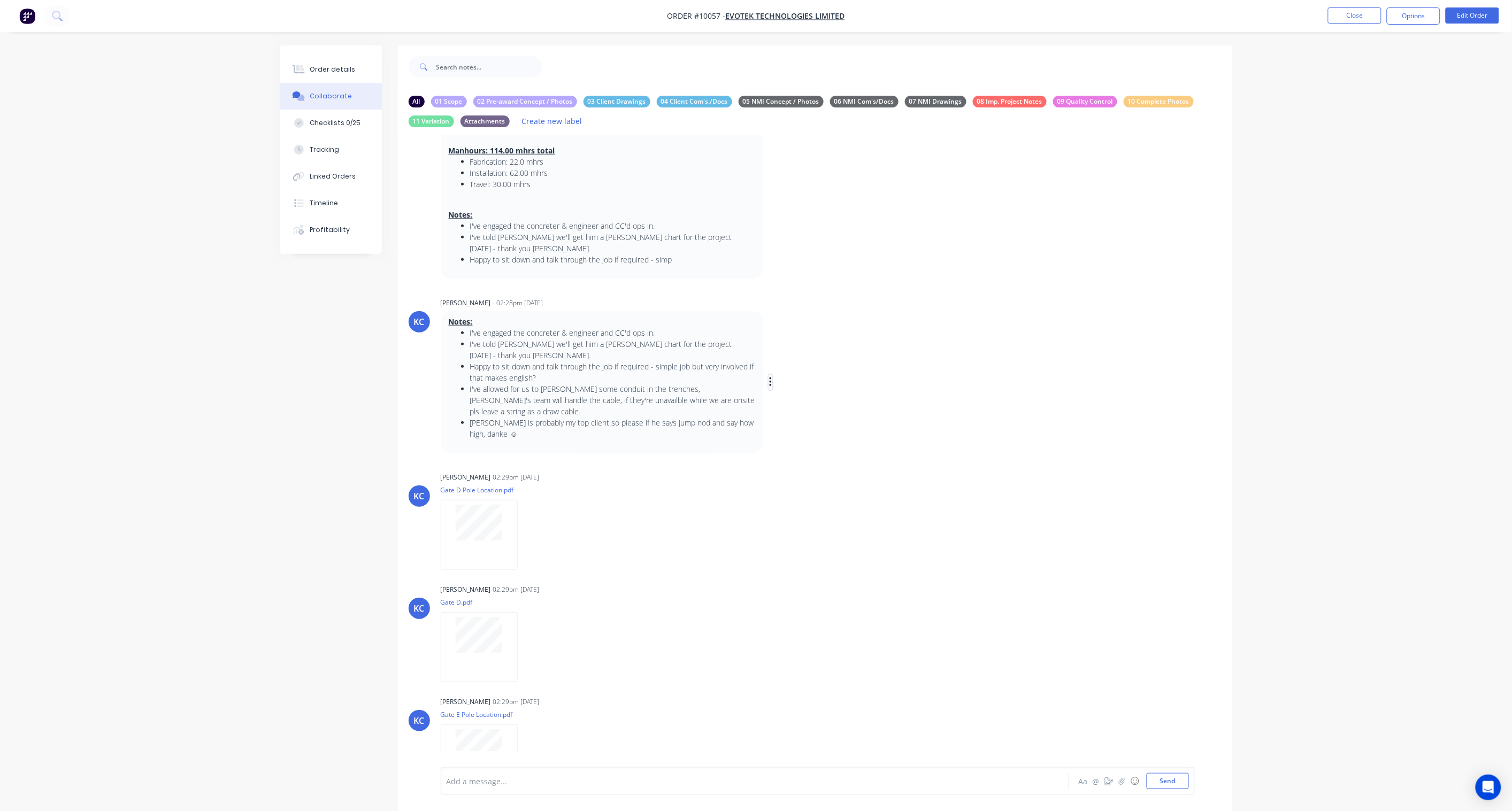
click at [770, 377] on icon "button" at bounding box center [770, 382] width 3 height 12
click at [790, 382] on button "Labels" at bounding box center [809, 384] width 67 height 18
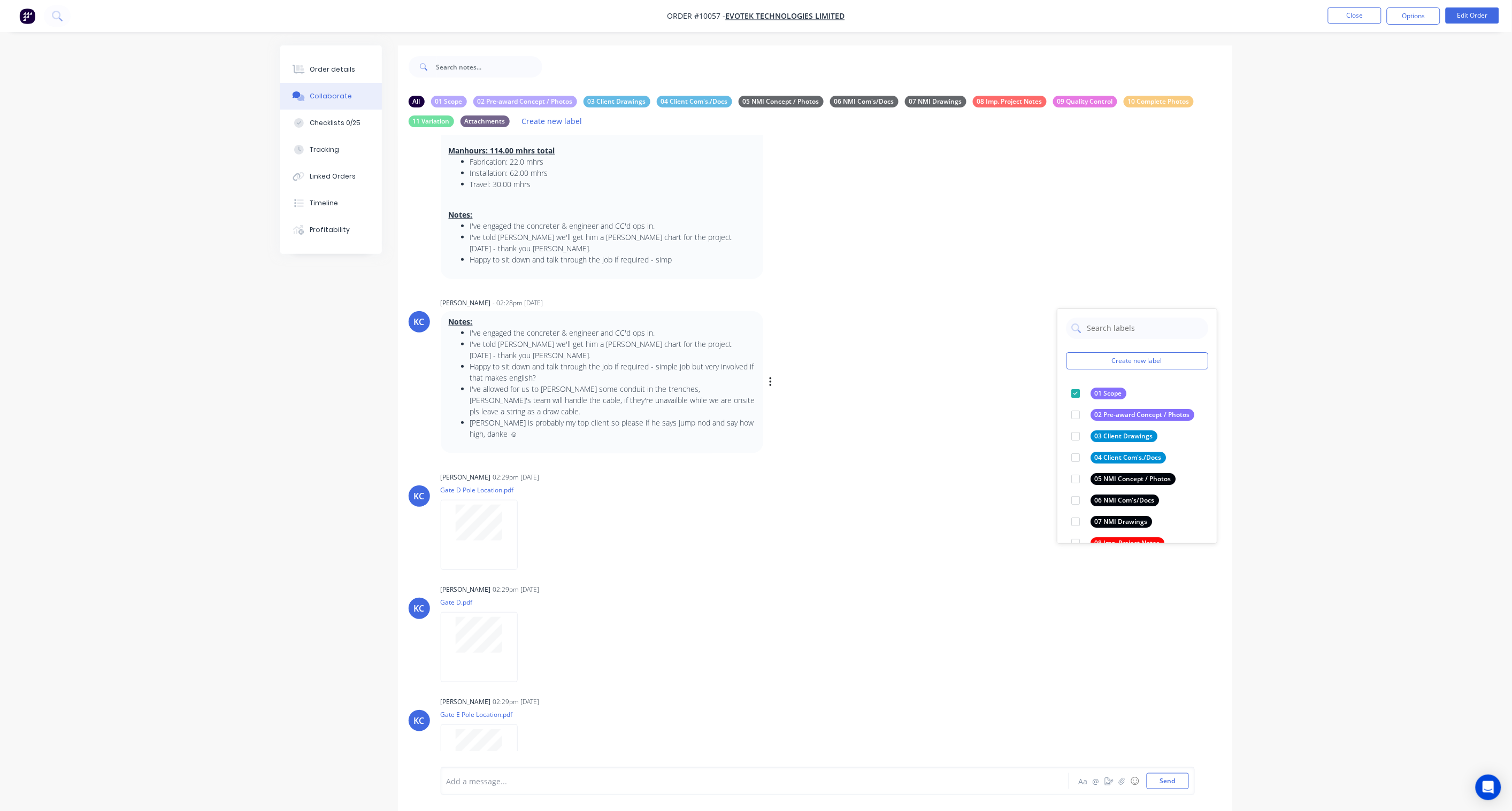
click at [932, 411] on div "KC [PERSON_NAME] - 02:28pm [DATE] Create new label 01 Scope edit 02 Pre-award C…" at bounding box center [815, 374] width 834 height 158
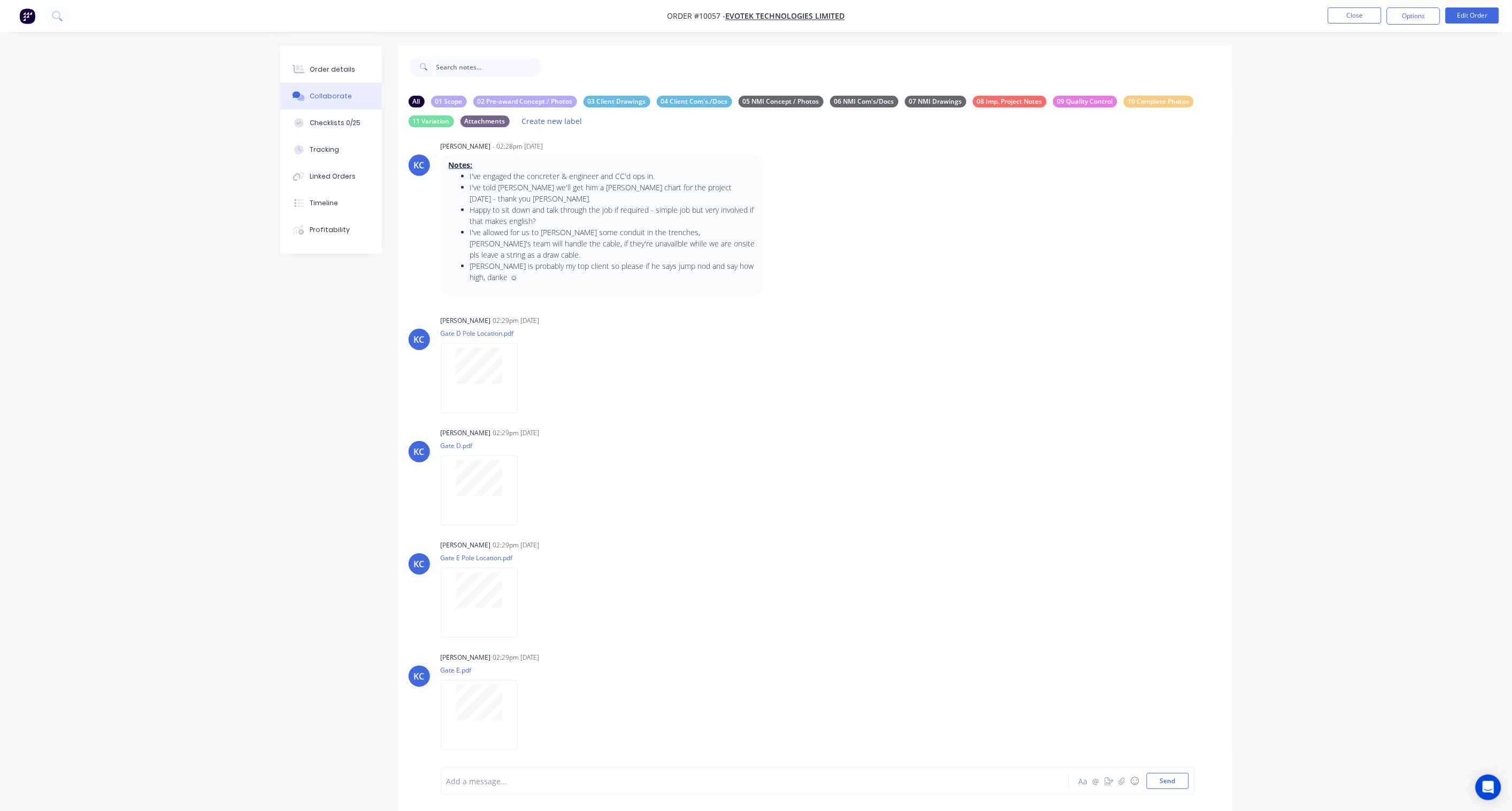
scroll to position [594, 0]
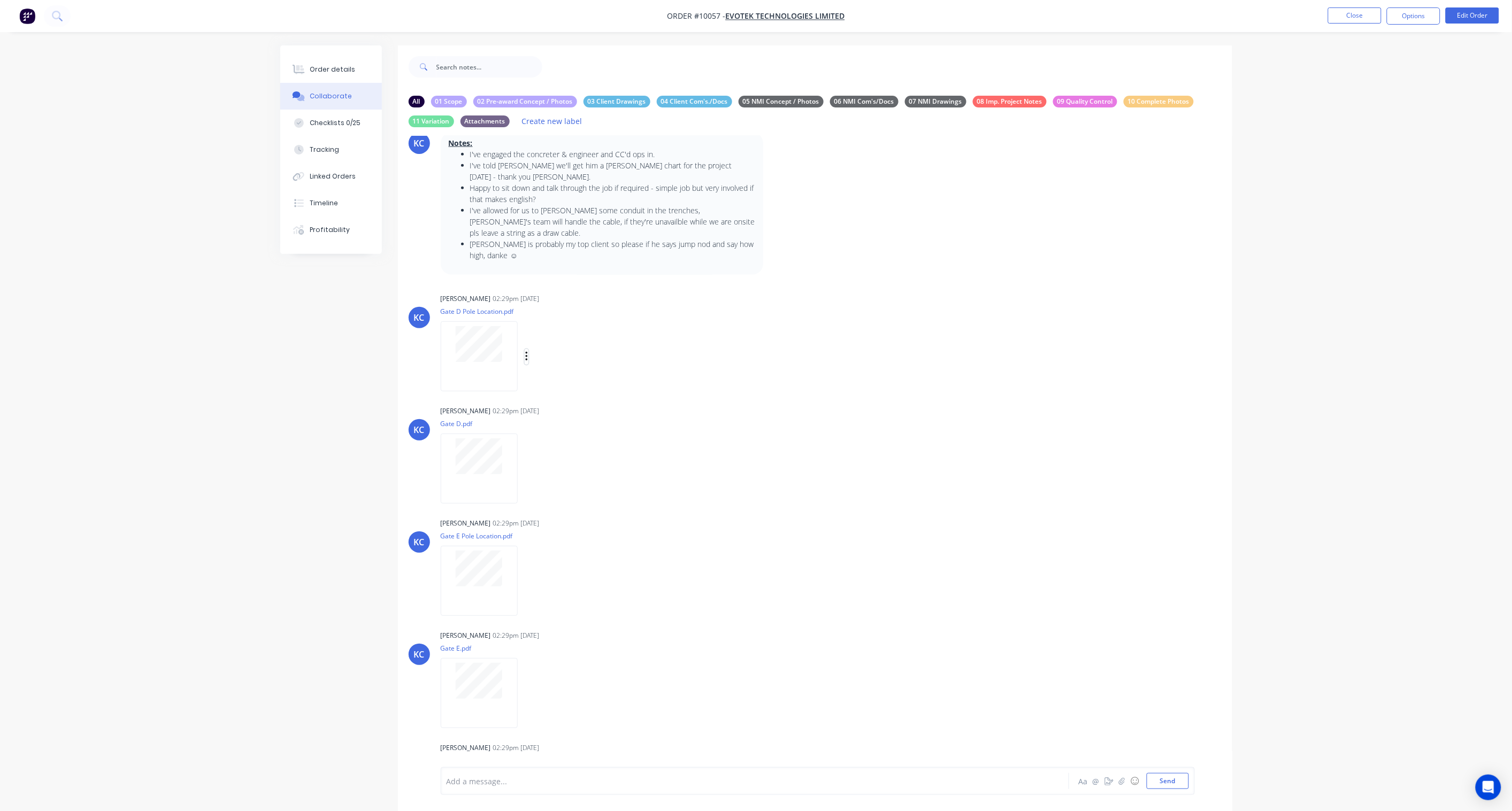
click at [528, 349] on button "button" at bounding box center [527, 357] width 4 height 15
click at [552, 351] on button "Labels" at bounding box center [596, 361] width 120 height 24
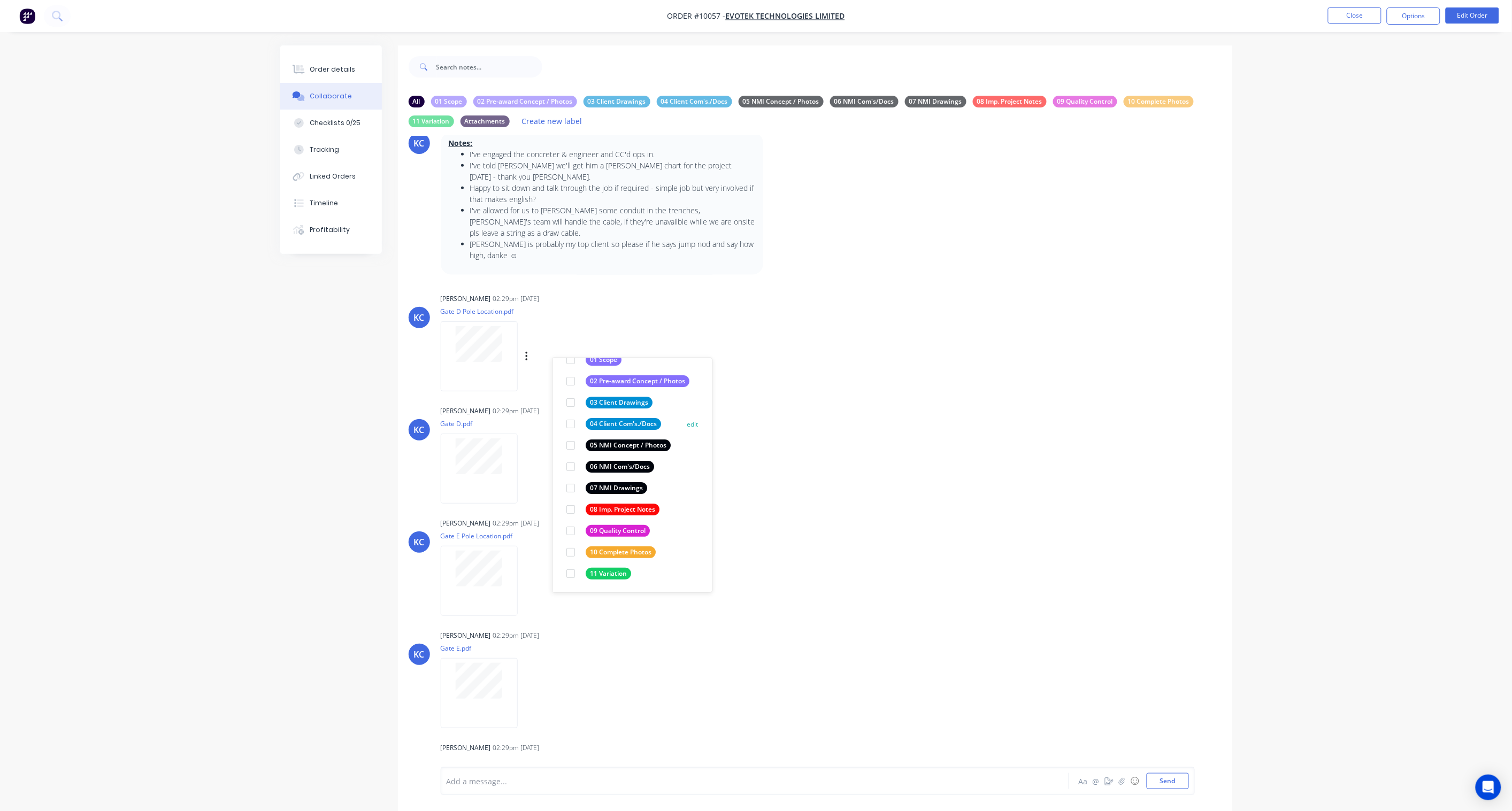
scroll to position [83, 0]
click at [634, 439] on div "05 NMI Concept / Photos" at bounding box center [628, 445] width 85 height 12
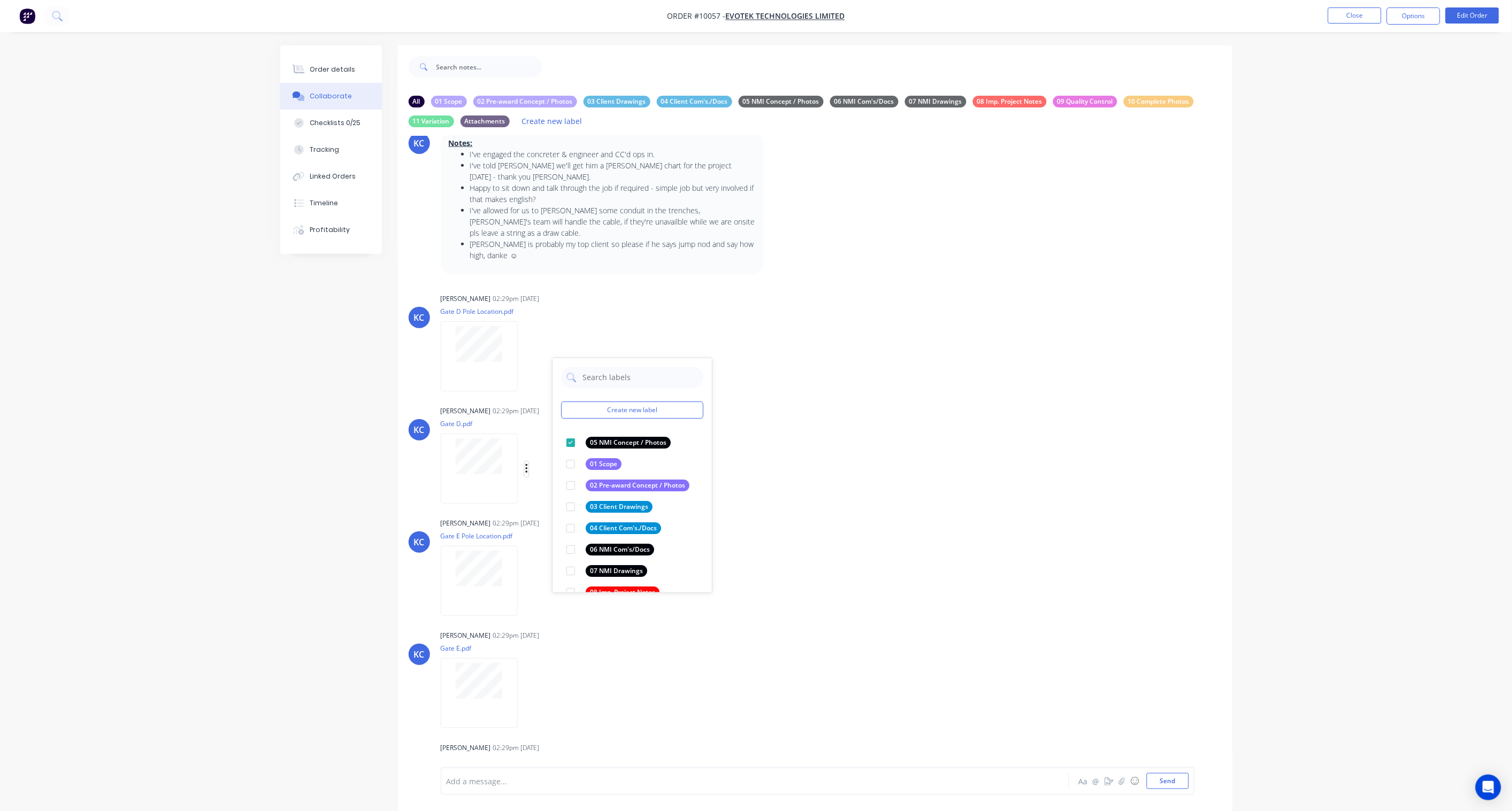
click at [528, 462] on button "button" at bounding box center [527, 469] width 4 height 15
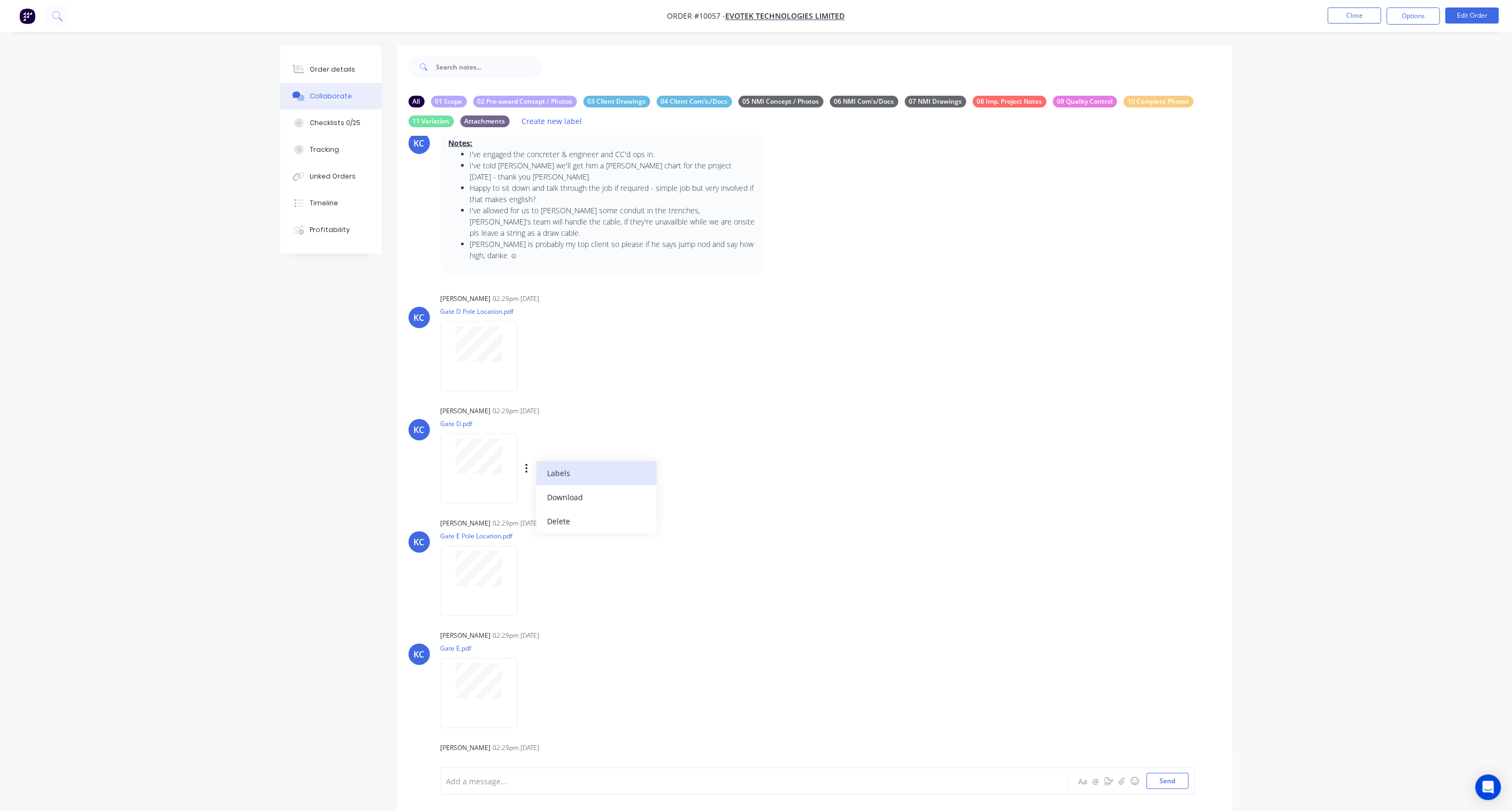
click at [564, 462] on button "Labels" at bounding box center [596, 473] width 120 height 24
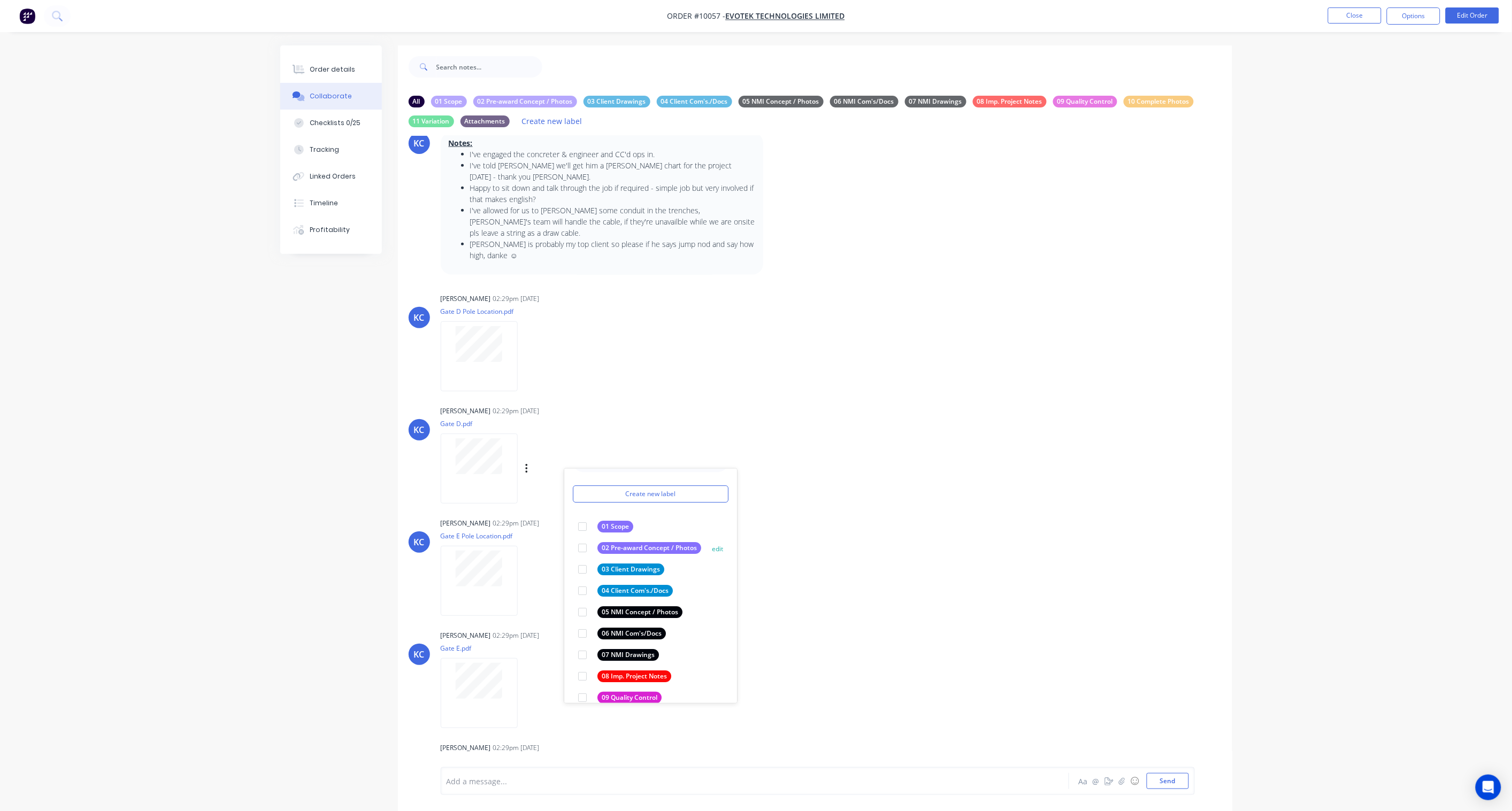
scroll to position [60, 0]
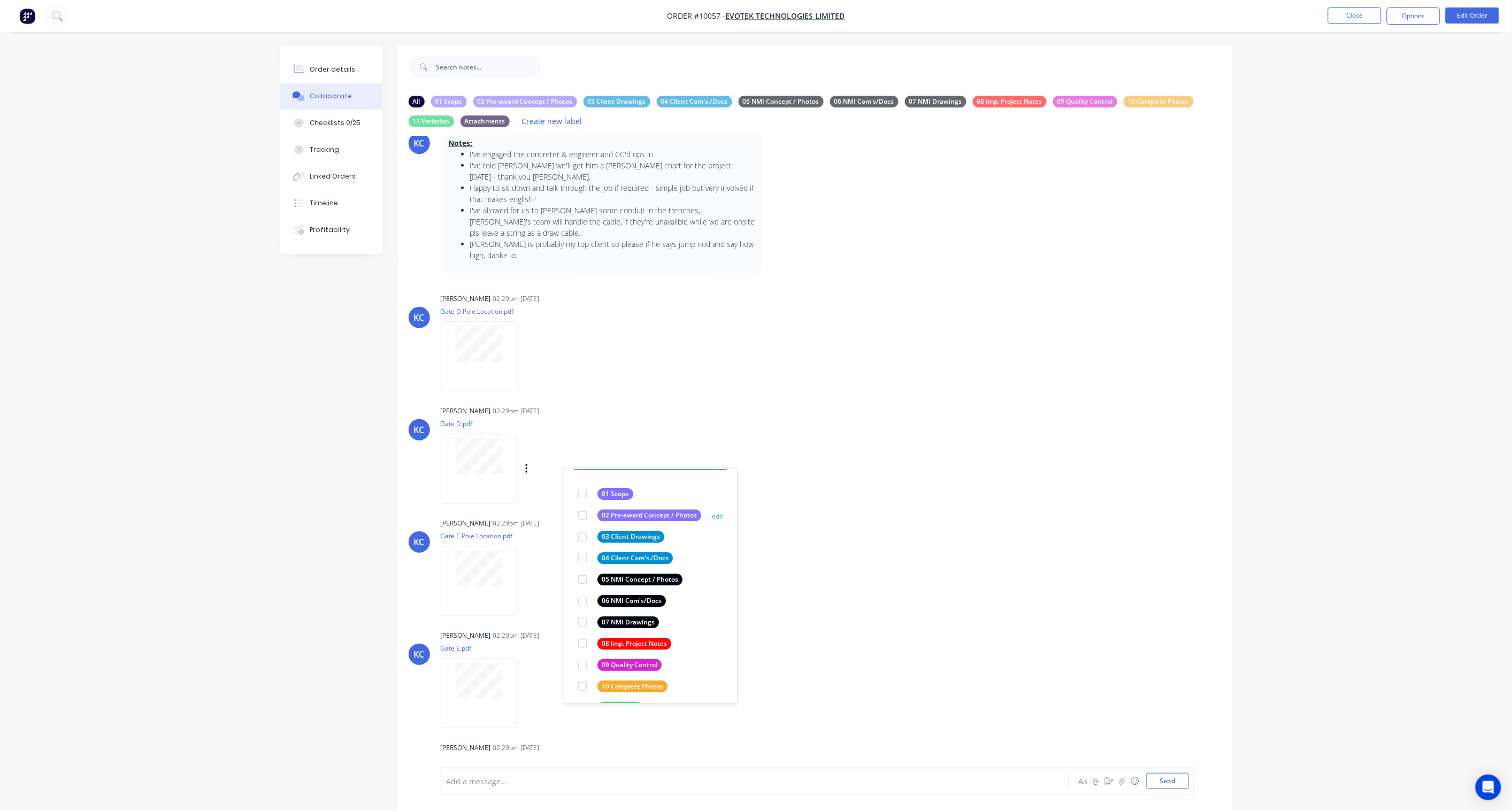
click at [641, 574] on div "05 NMI Concept / Photos" at bounding box center [640, 580] width 85 height 12
click at [532, 574] on div "Labels Download Delete" at bounding box center [582, 581] width 120 height 15
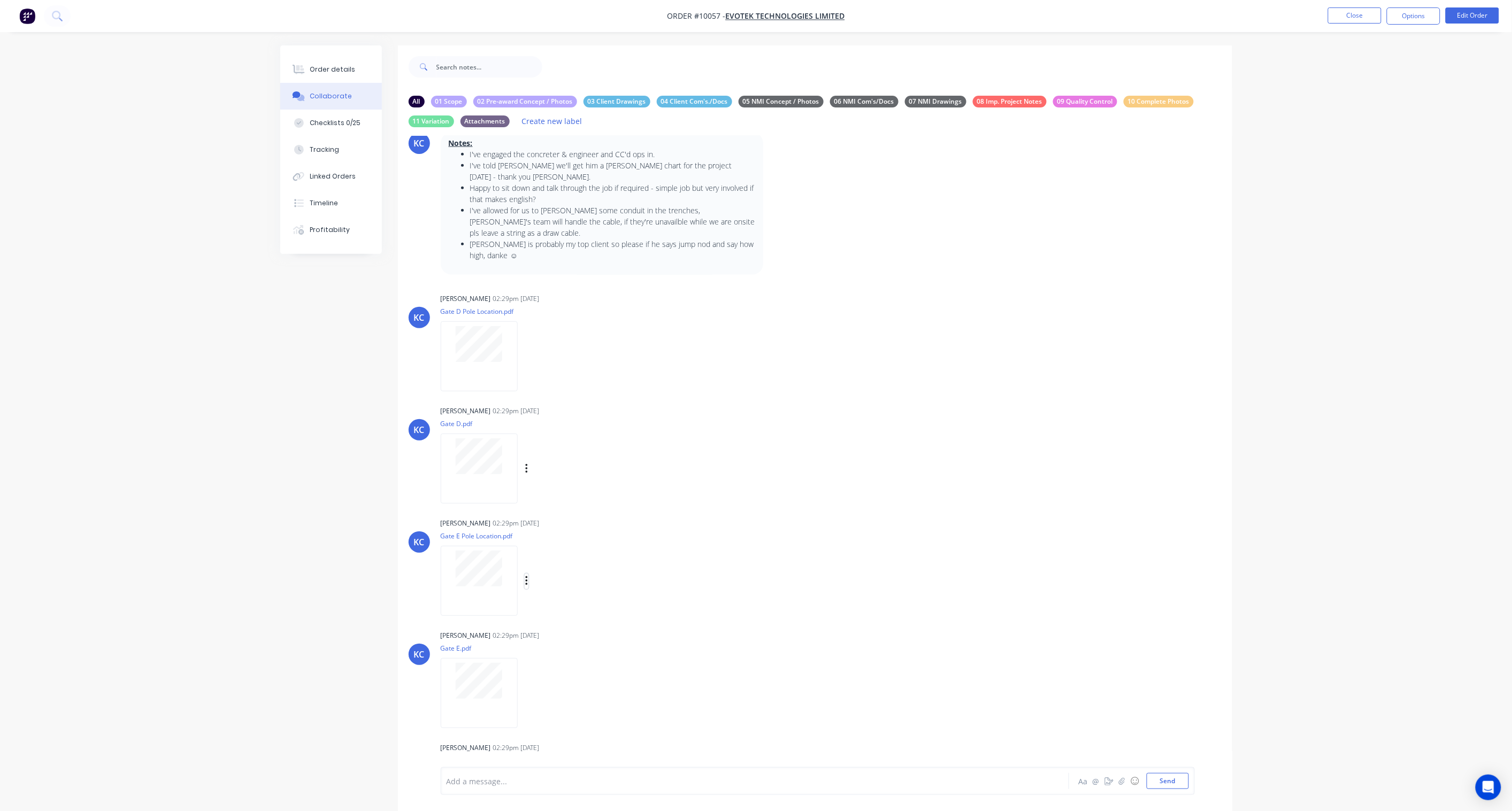
click at [527, 575] on icon "button" at bounding box center [526, 581] width 3 height 12
click at [554, 575] on button "Labels" at bounding box center [596, 586] width 120 height 24
click at [613, 746] on div "05 NMI Concept / Photos" at bounding box center [630, 752] width 85 height 12
click at [886, 575] on div "KC [PERSON_NAME] 02:29pm [DATE] Gate E Pole Location.pdf Labels Download Delete…" at bounding box center [815, 563] width 834 height 96
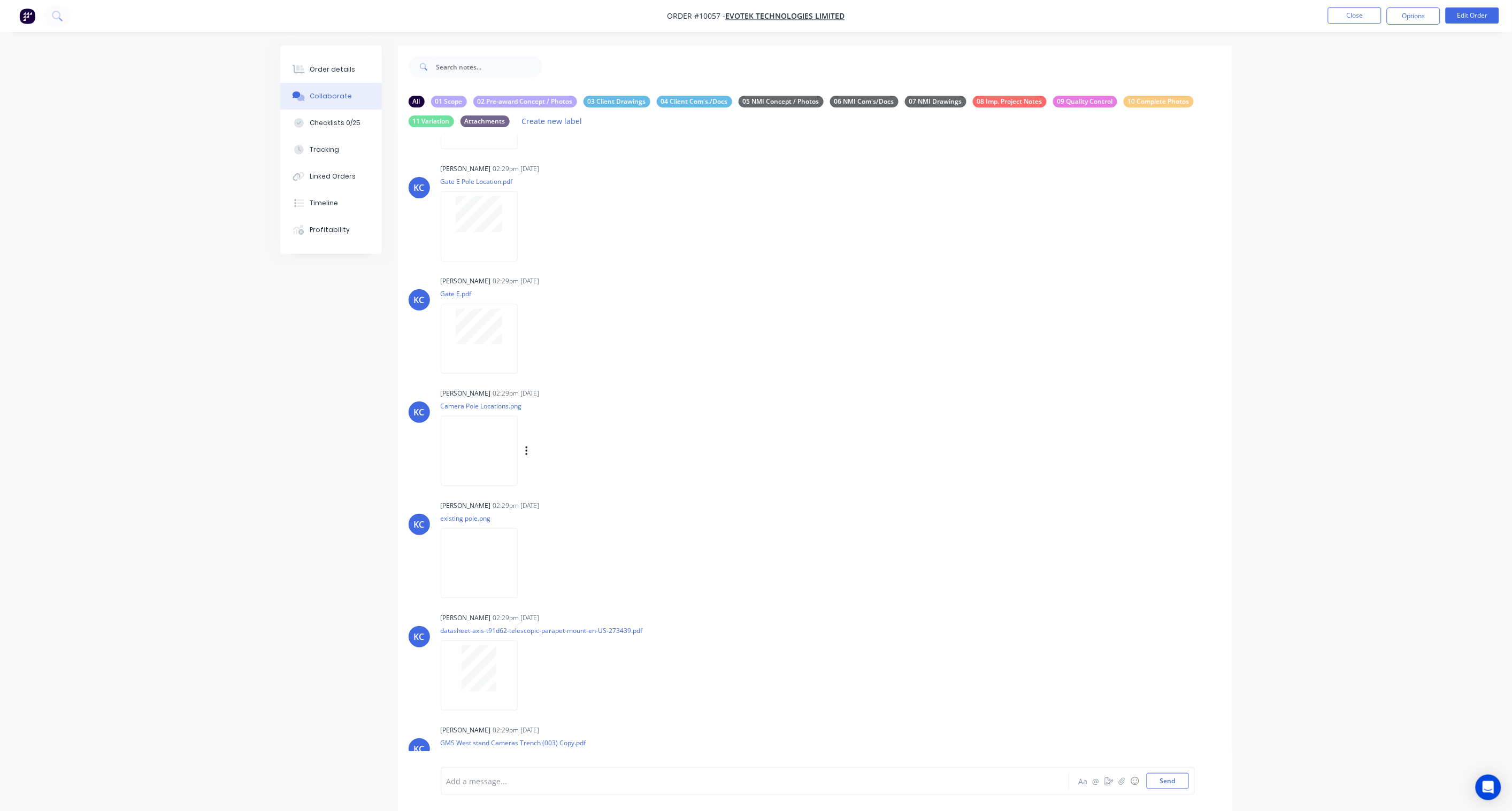
scroll to position [950, 0]
click at [525, 332] on icon "button" at bounding box center [526, 338] width 3 height 12
click at [562, 330] on button "Labels" at bounding box center [596, 342] width 120 height 24
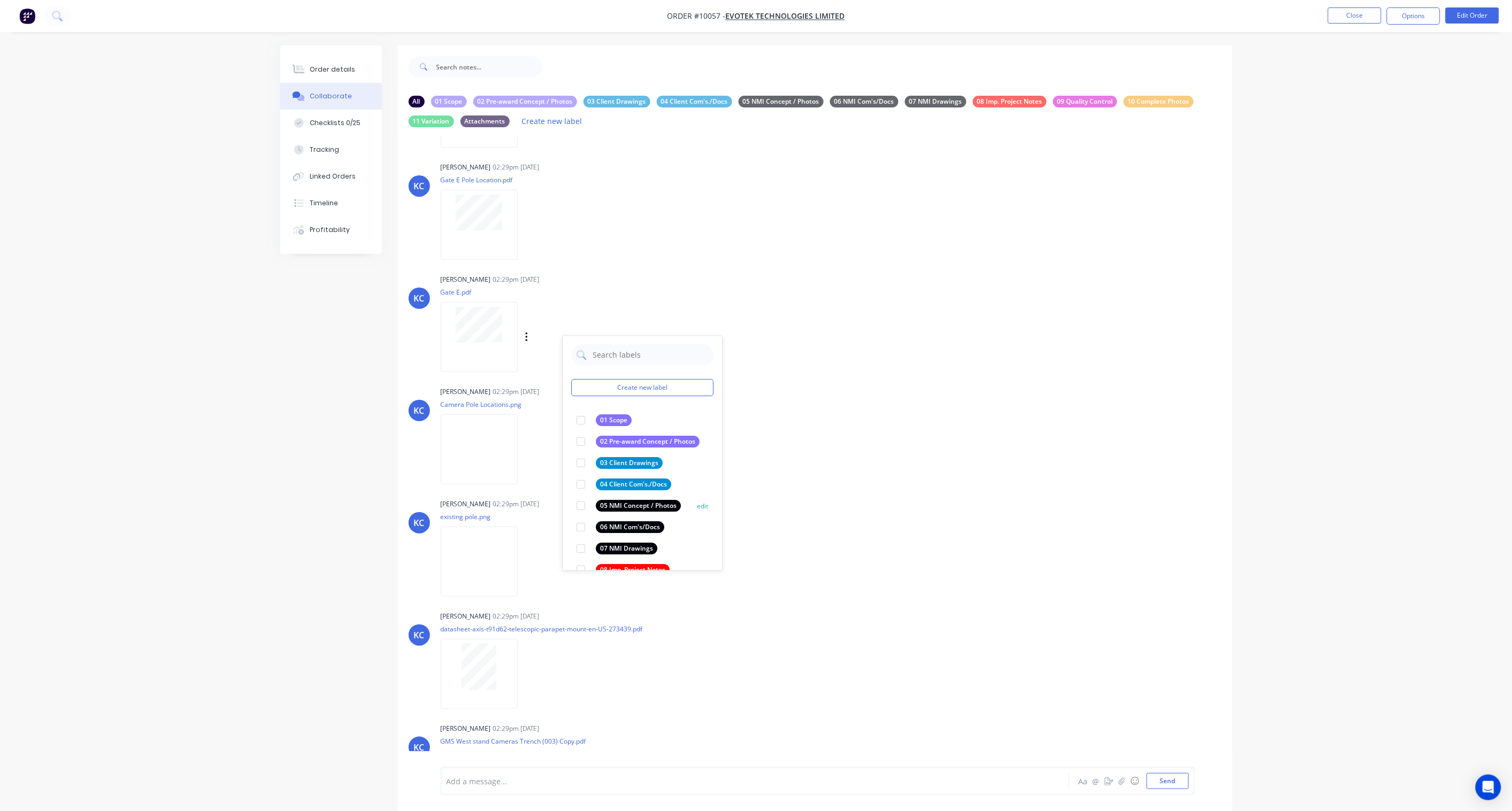
click at [619, 501] on div "05 NMI Concept / Photos" at bounding box center [638, 506] width 85 height 12
click at [852, 496] on div "KC [PERSON_NAME] 02:29pm [DATE] existing pole.png Labels Download Delete" at bounding box center [815, 544] width 834 height 96
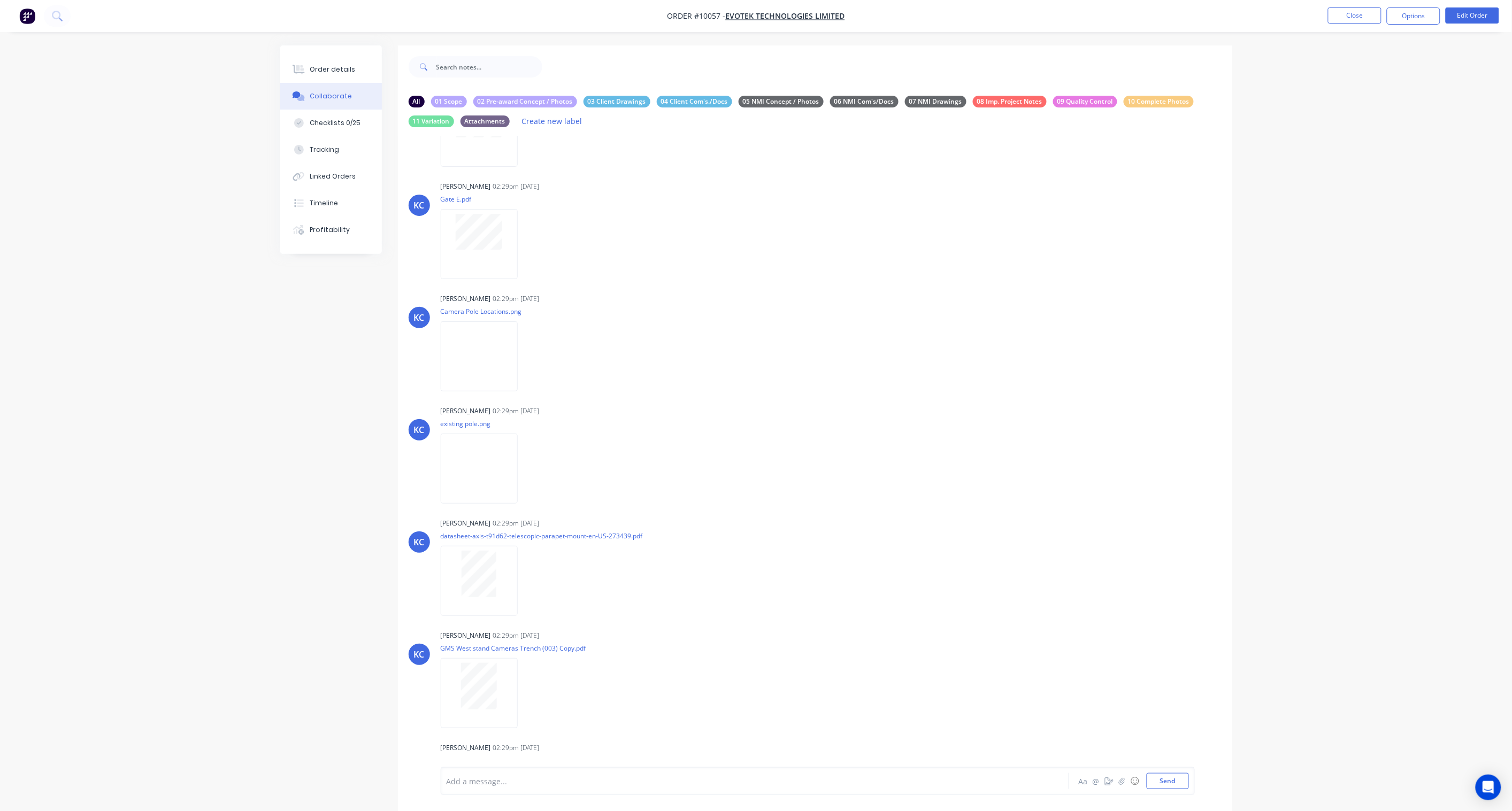
scroll to position [1070, 0]
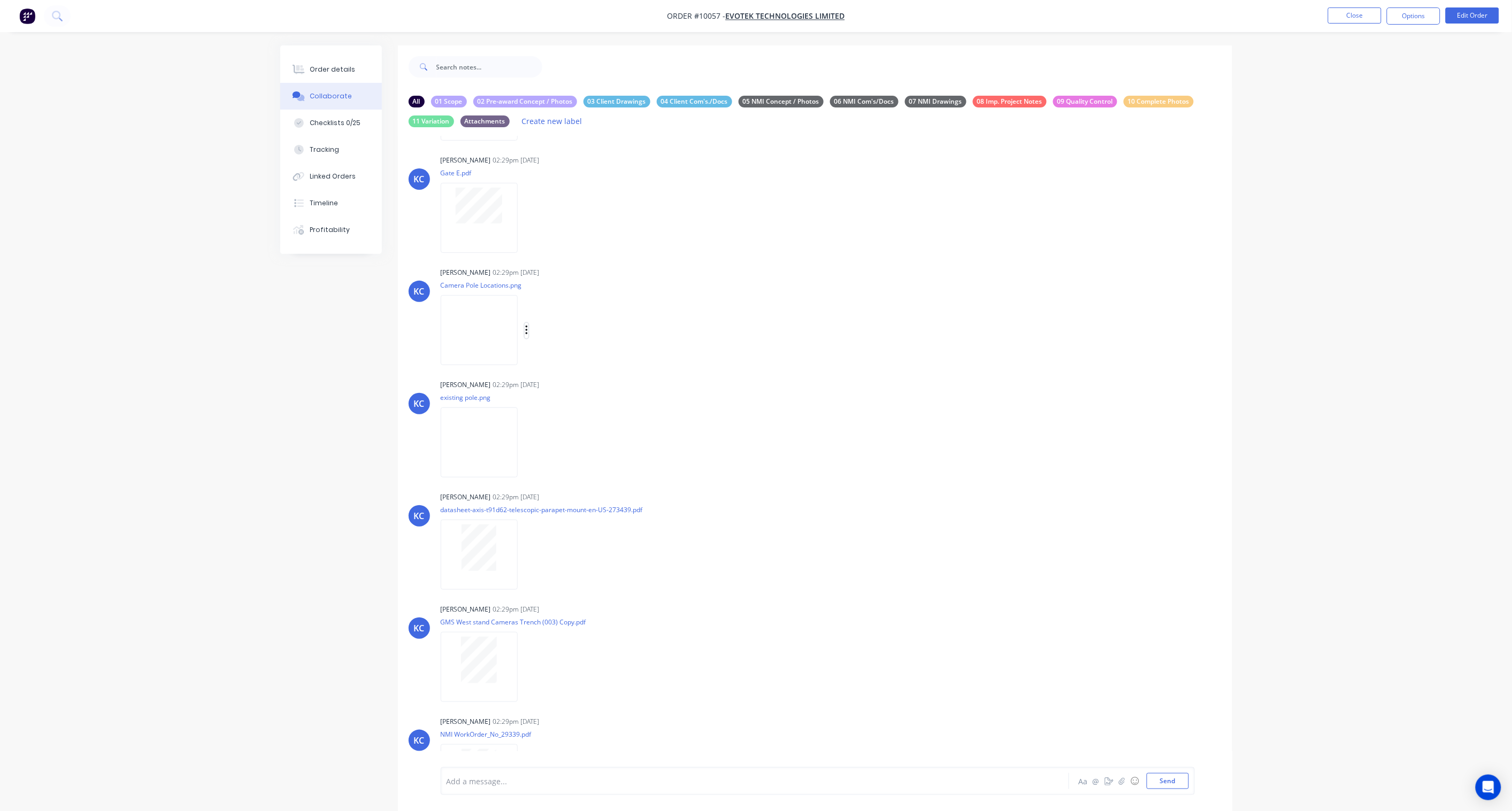
click at [529, 323] on button "button" at bounding box center [527, 331] width 4 height 15
click at [584, 323] on button "Labels" at bounding box center [596, 335] width 120 height 24
click at [622, 495] on div "05 NMI Concept / Photos" at bounding box center [661, 501] width 85 height 12
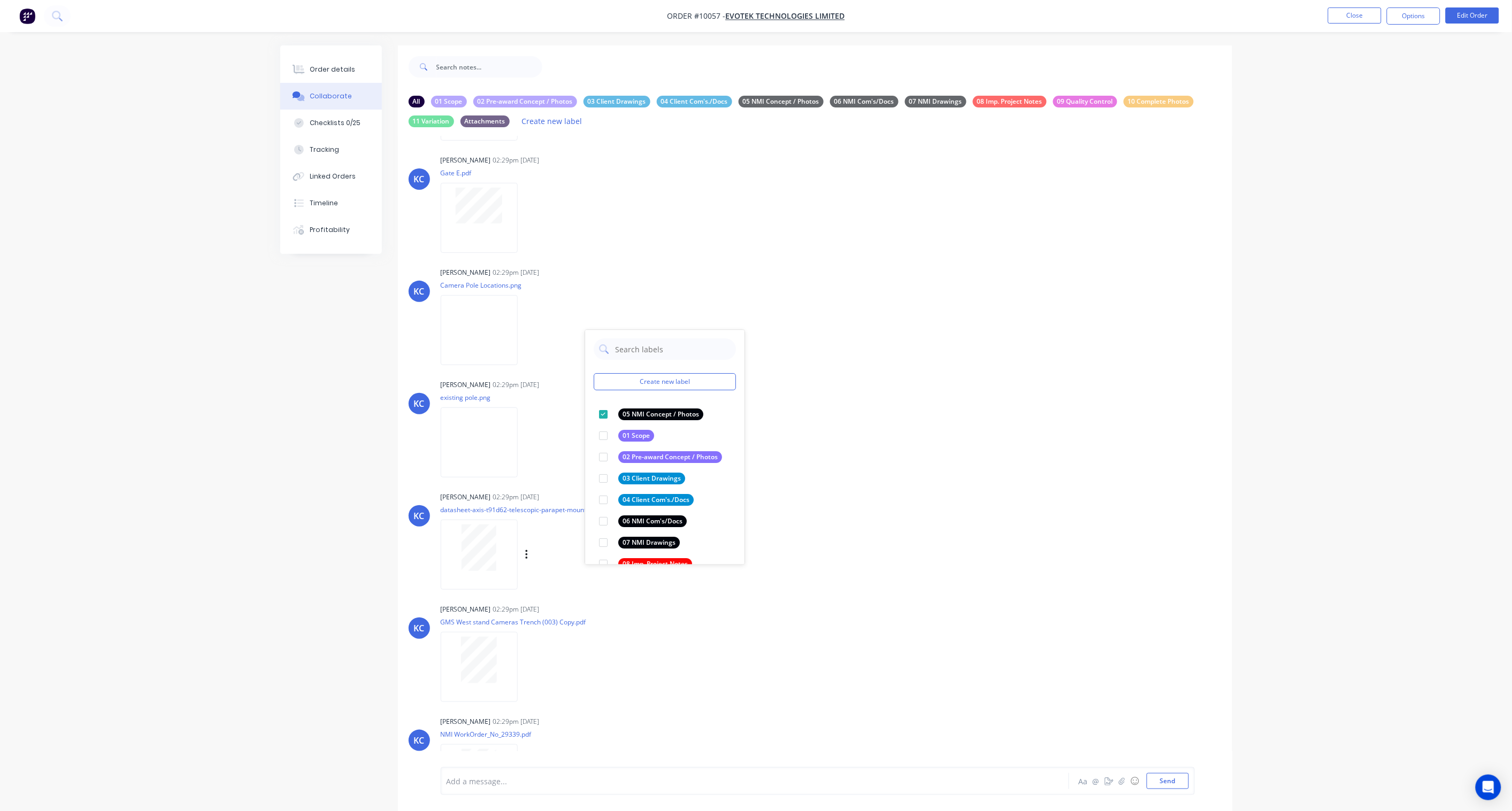
click at [846, 503] on div "KC [PERSON_NAME] 02:29pm [DATE] datasheet-axis-t91d62-telescopic-parapet-mount-…" at bounding box center [815, 537] width 834 height 96
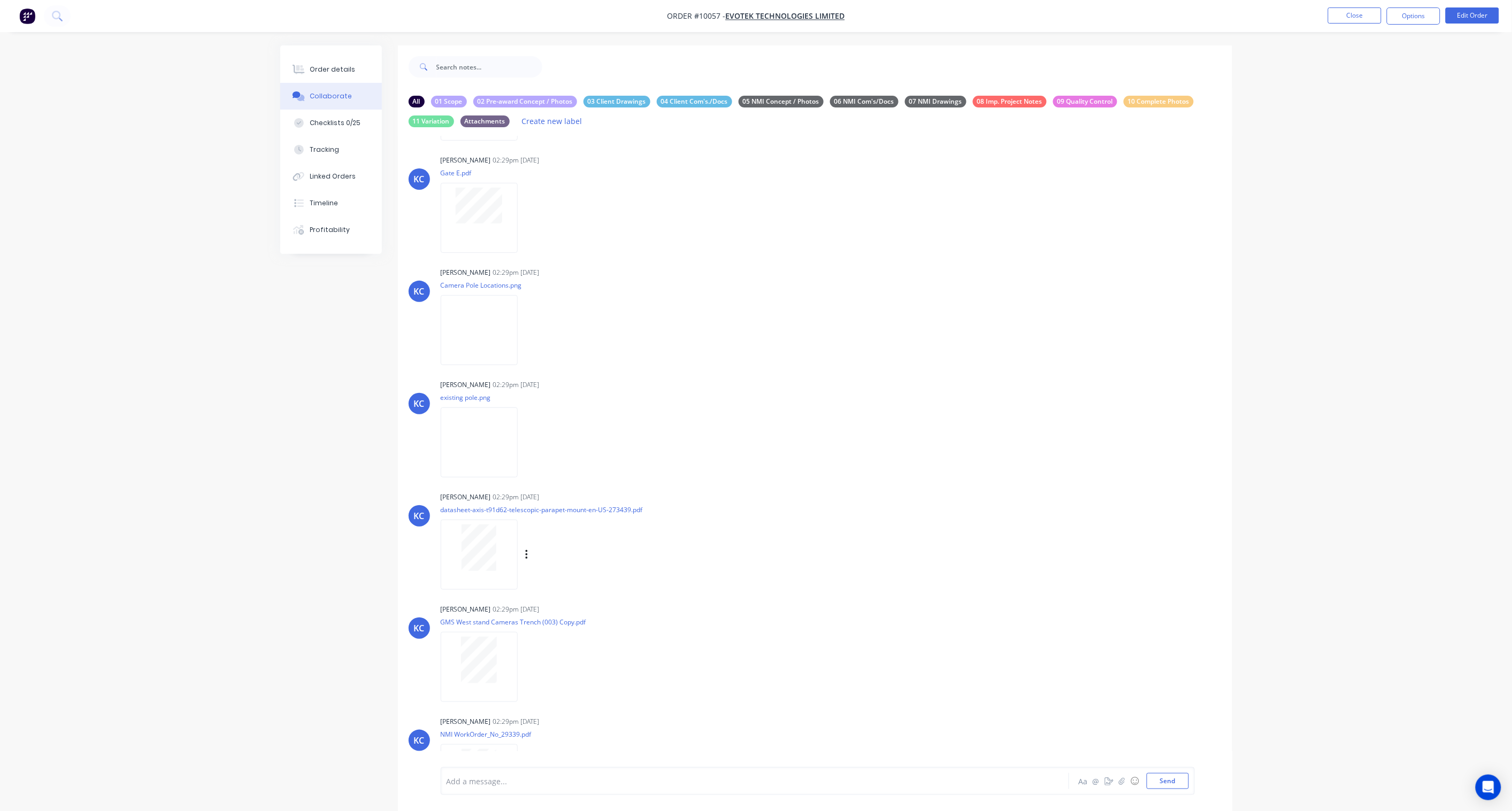
scroll to position [1091, 0]
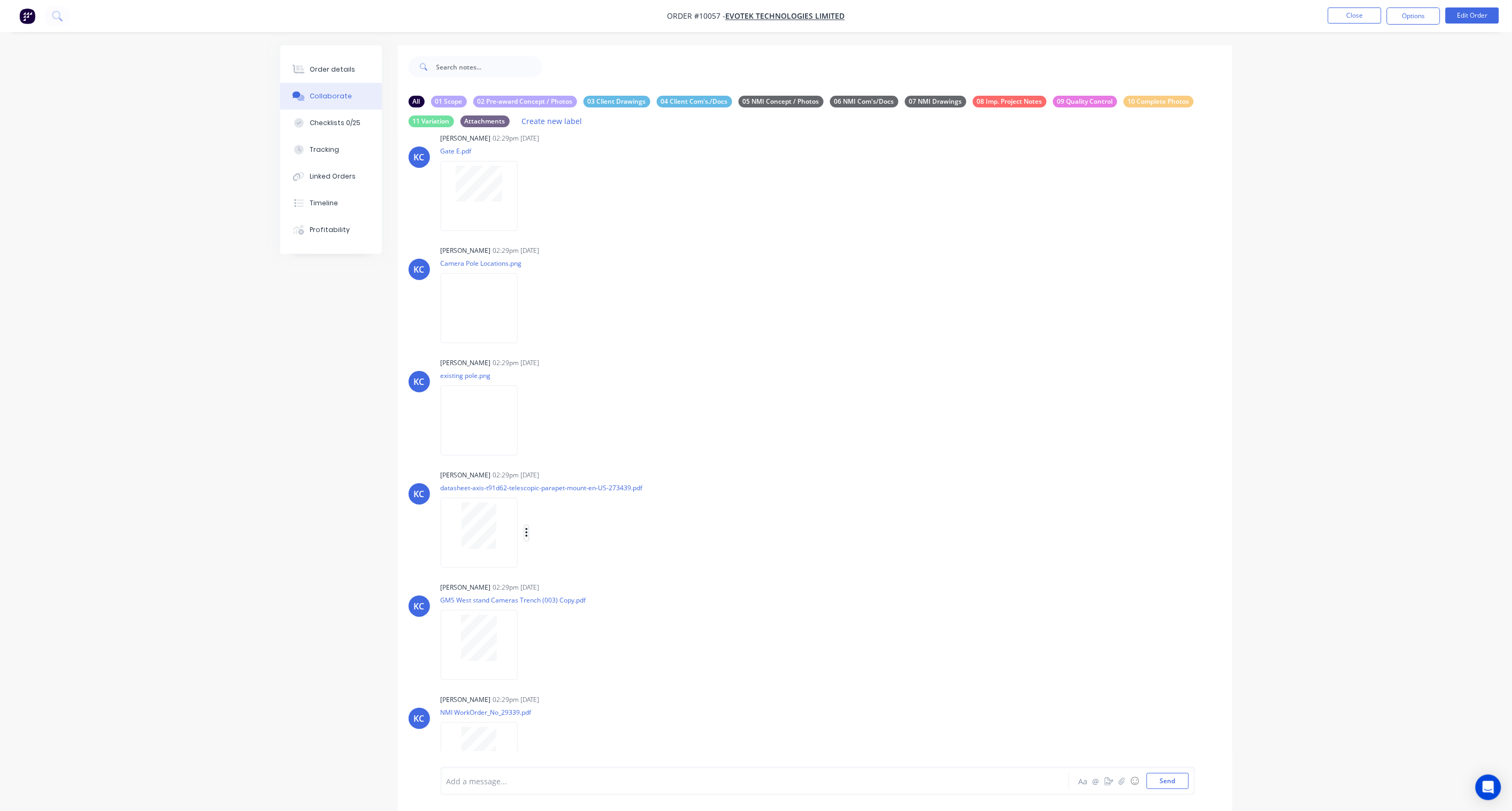
click at [527, 527] on icon "button" at bounding box center [526, 533] width 3 height 12
click at [564, 528] on button "Labels" at bounding box center [596, 537] width 120 height 24
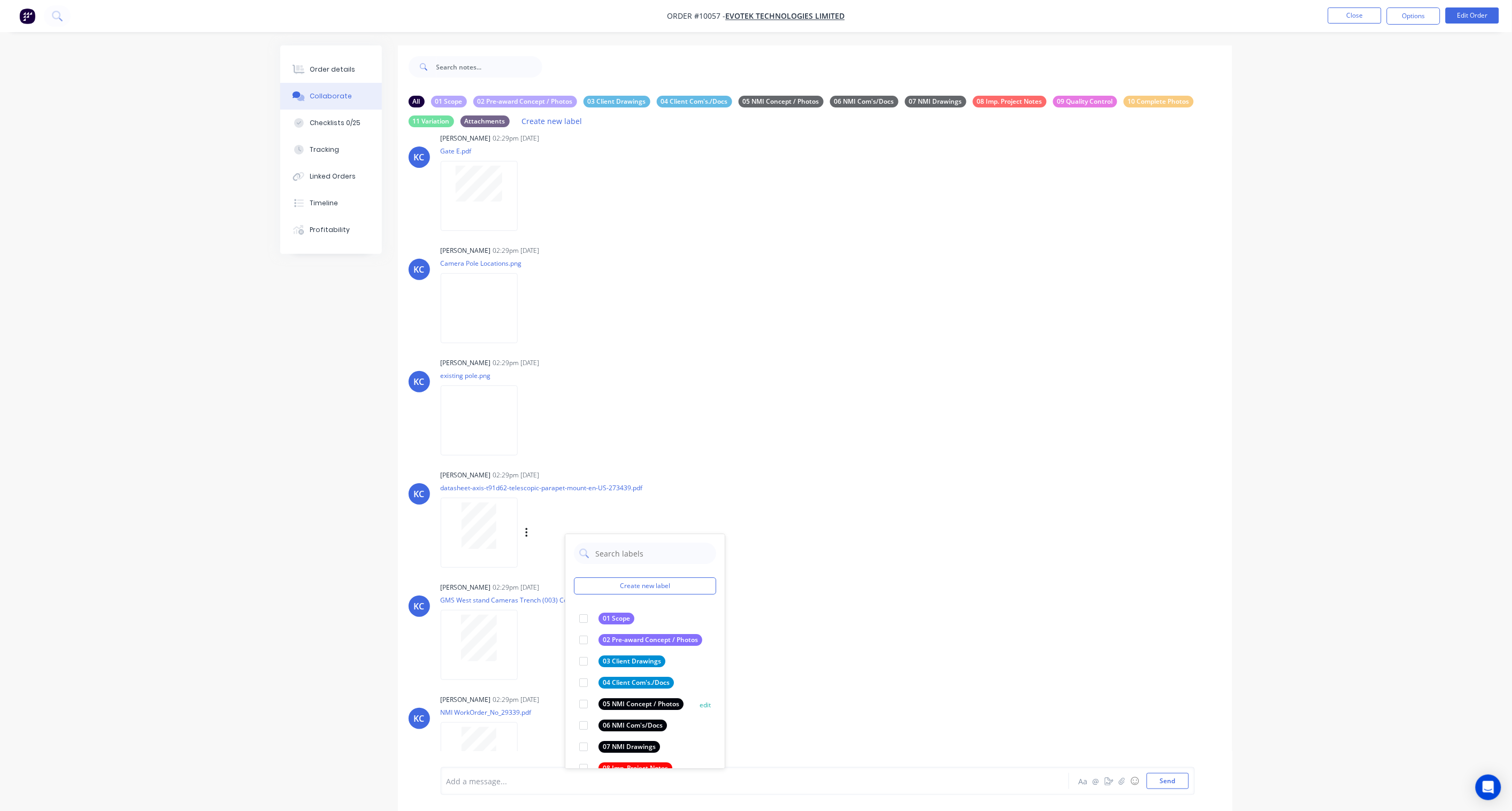
click at [667, 699] on div "05 NMI Concept / Photos" at bounding box center [641, 705] width 85 height 12
click at [832, 602] on div "[PERSON_NAME] [PERSON_NAME] 02:29pm [DATE] GMS West stand Cameras Trench (003) …" at bounding box center [815, 627] width 834 height 96
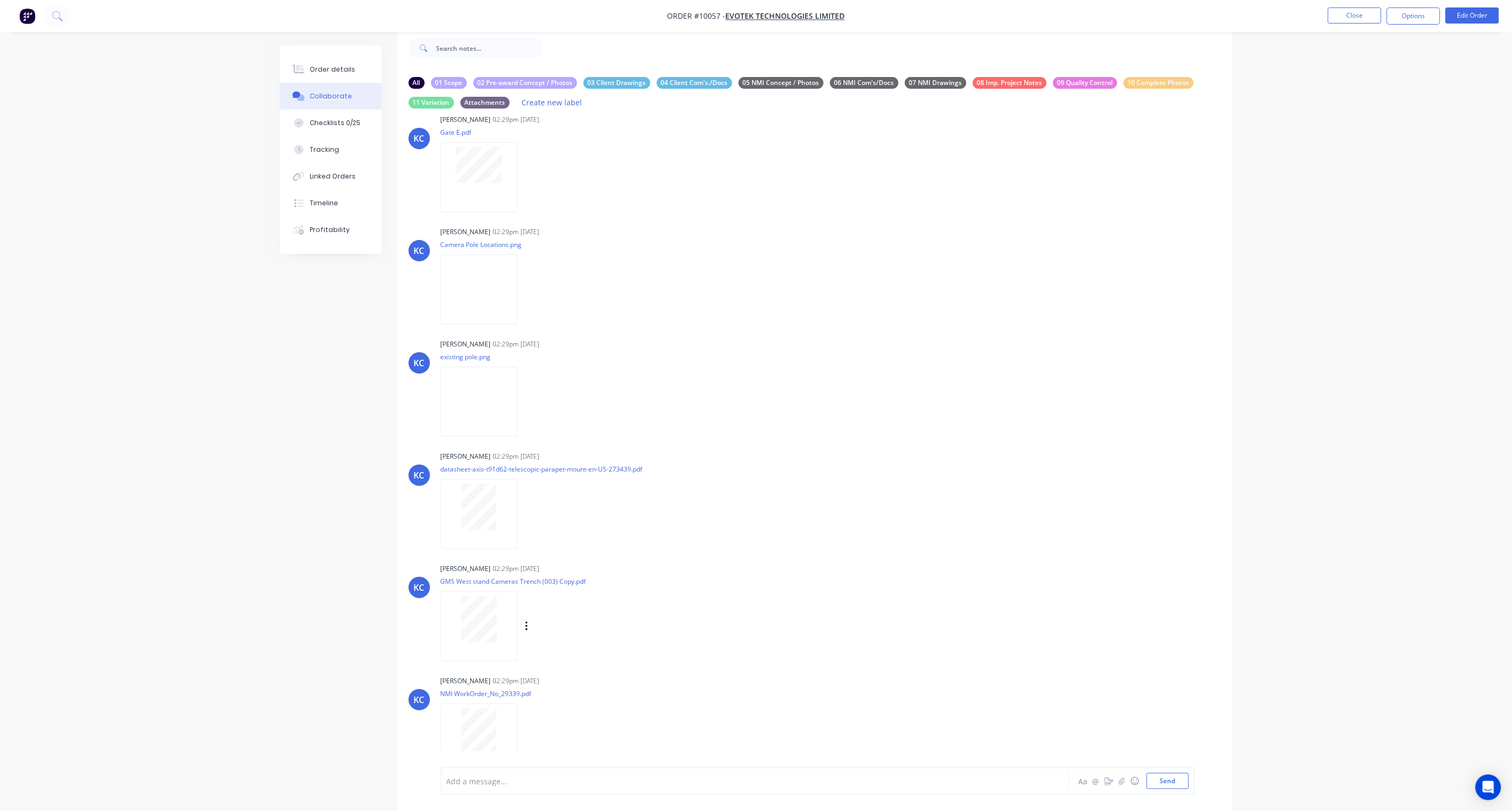
scroll to position [34, 0]
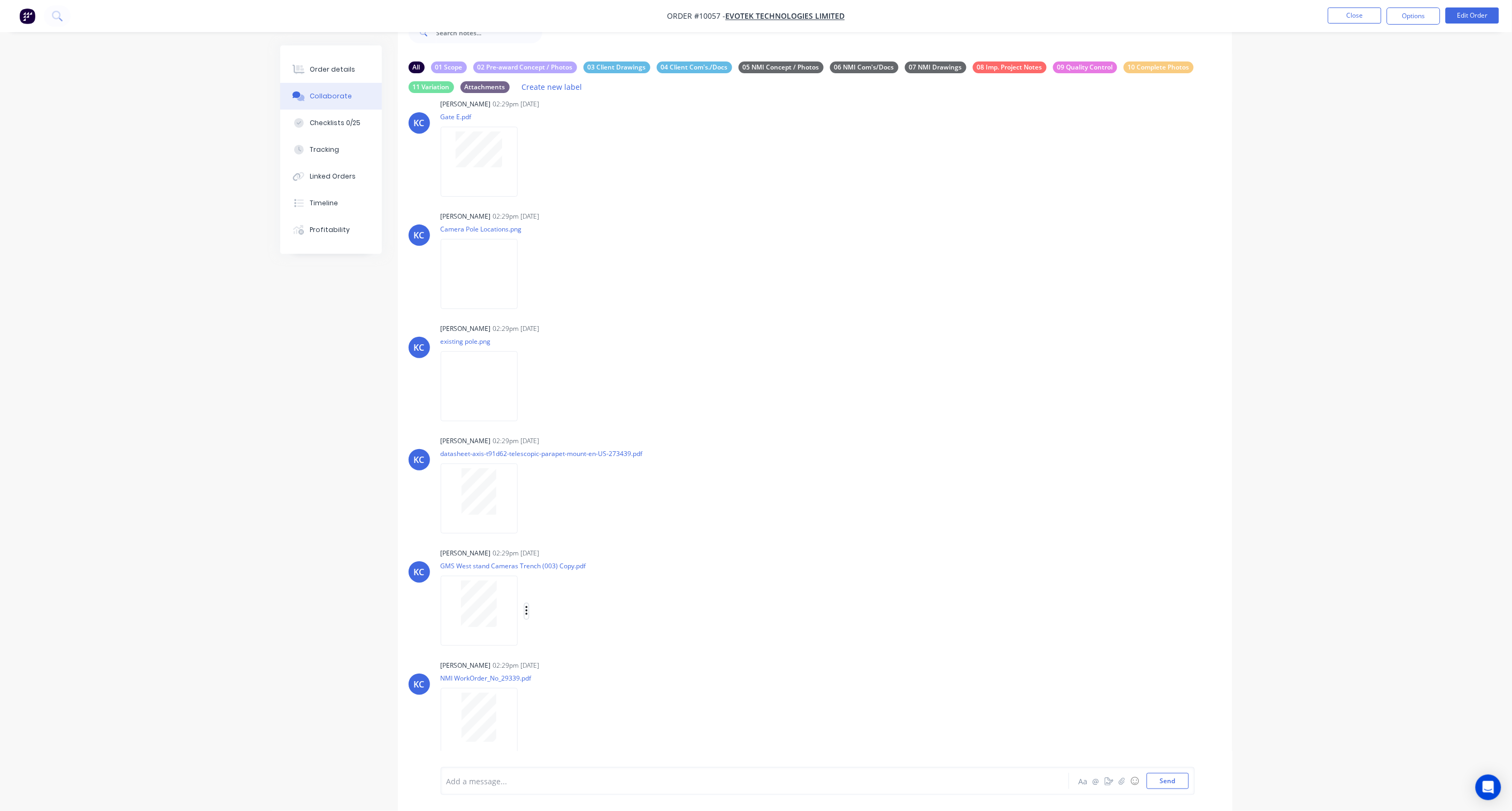
click at [525, 605] on icon "button" at bounding box center [526, 611] width 3 height 12
click at [582, 604] on button "Labels" at bounding box center [596, 616] width 120 height 24
click at [642, 688] on div "05 NMI Concept / Photos" at bounding box center [658, 694] width 85 height 12
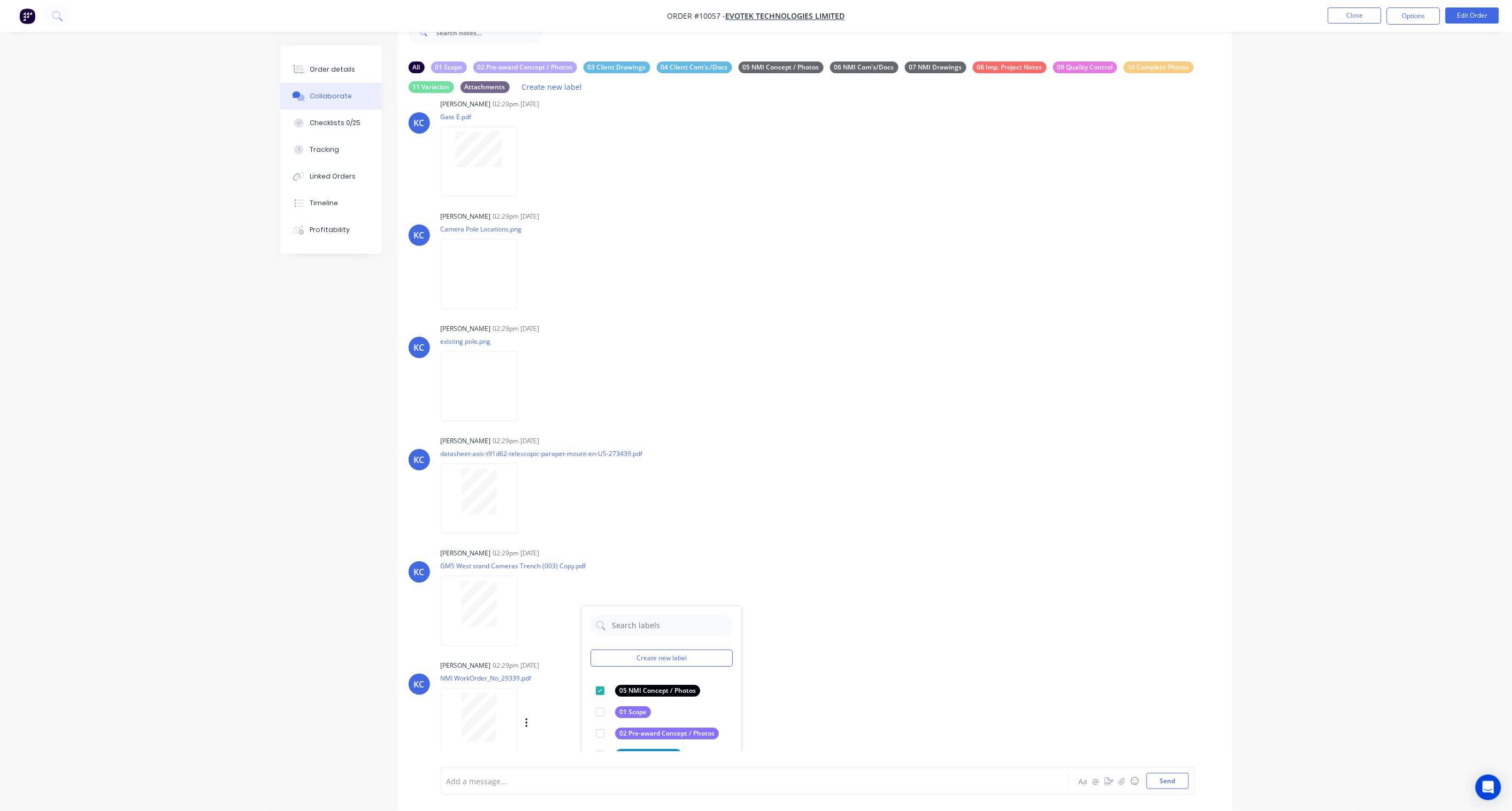
click at [820, 675] on div "[PERSON_NAME] [PERSON_NAME] 02:29pm [DATE] NMI WorkOrder_No_29339.pdf Labels Do…" at bounding box center [815, 705] width 834 height 96
click at [527, 718] on icon "button" at bounding box center [526, 723] width 2 height 9
click at [570, 689] on button "Labels" at bounding box center [596, 701] width 120 height 24
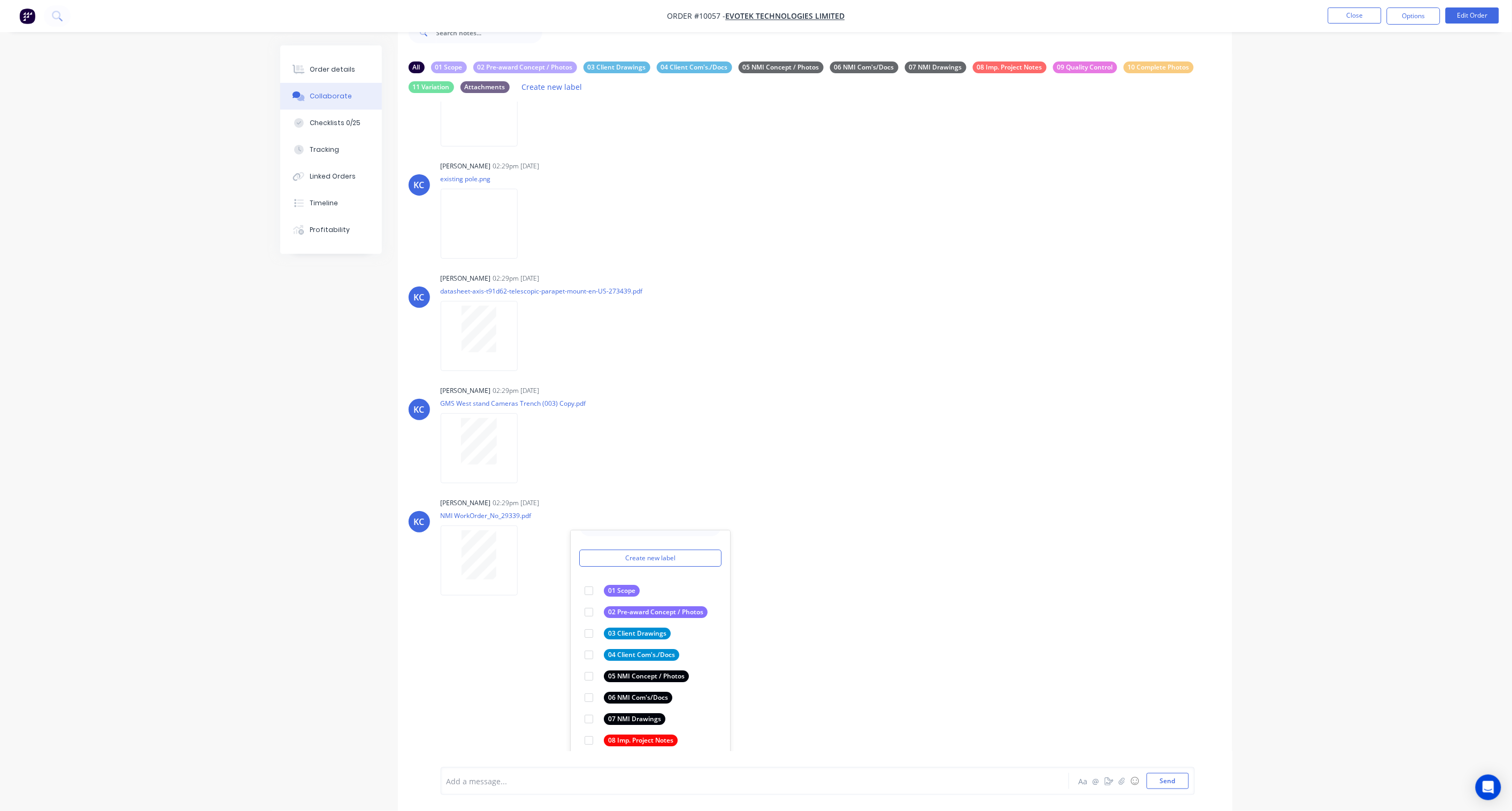
scroll to position [1255, 0]
click at [649, 691] on div "06 NMI Com's/Docs" at bounding box center [638, 696] width 68 height 12
click at [853, 629] on div "KC [PERSON_NAME] - 02:25pm [DATE] Scope: [GEOGRAPHIC_DATA]: Plinth & Pole engin…" at bounding box center [815, 426] width 834 height 650
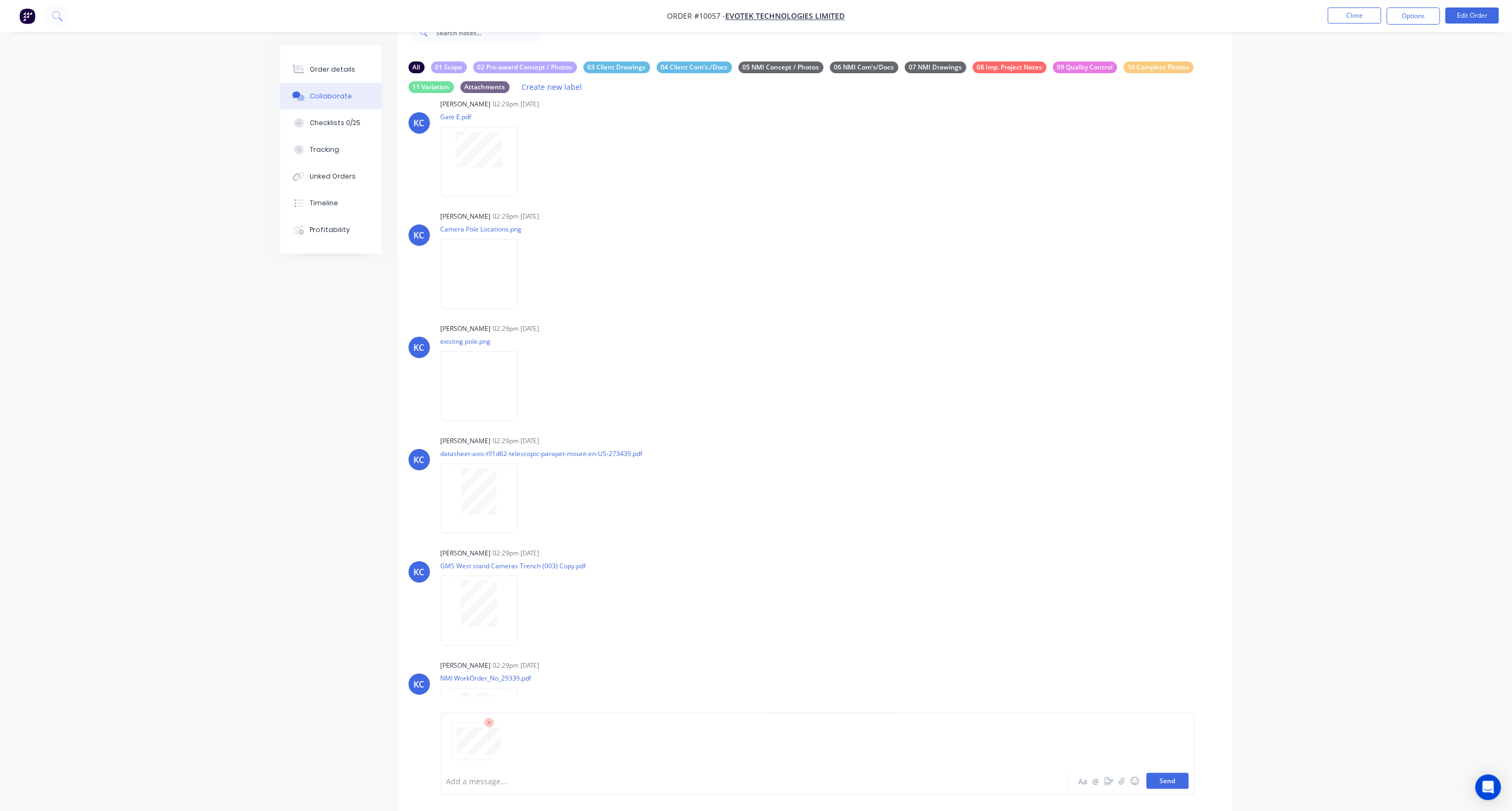
click at [1177, 786] on button "Send" at bounding box center [1168, 781] width 43 height 16
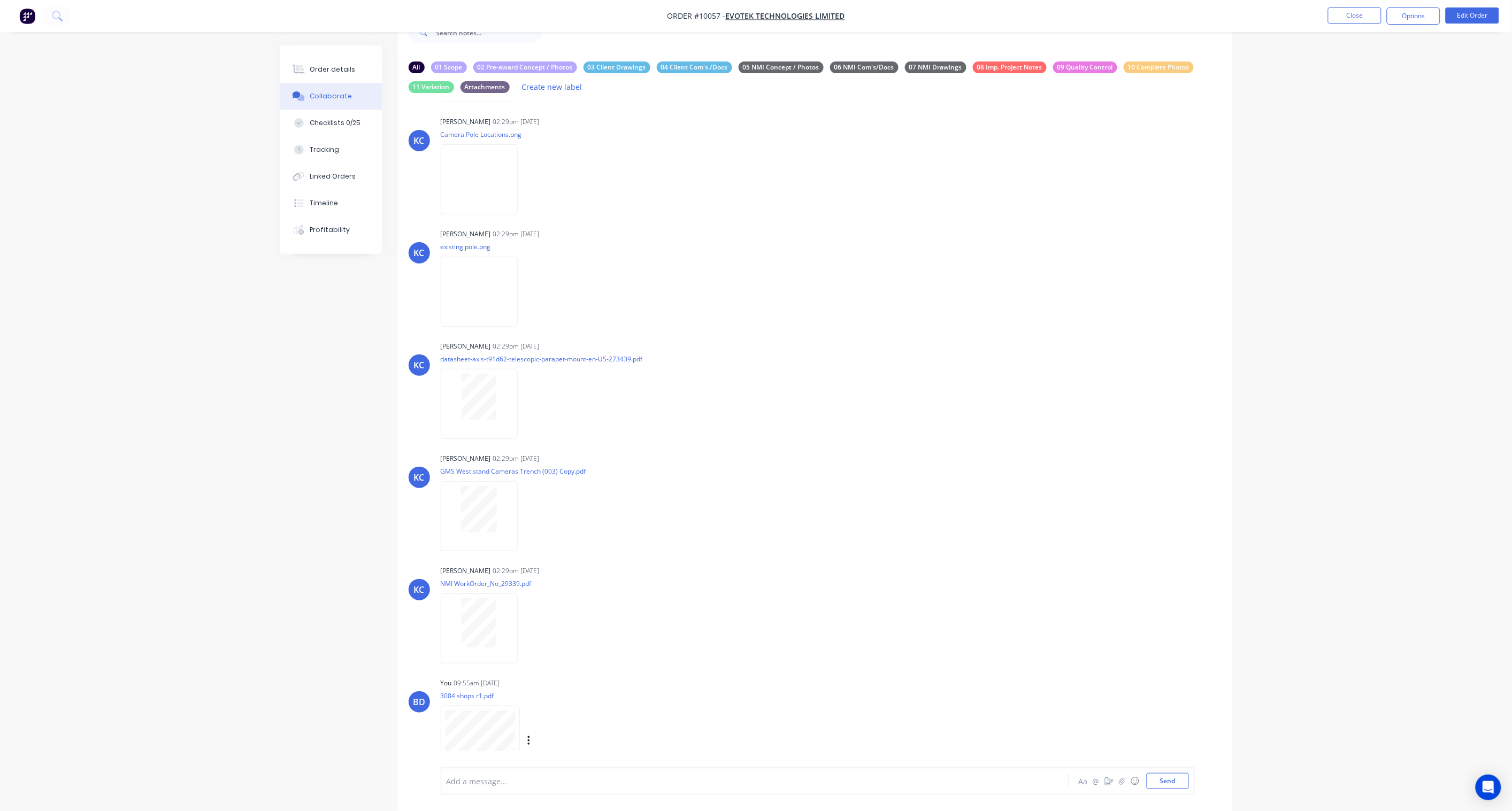
scroll to position [1204, 0]
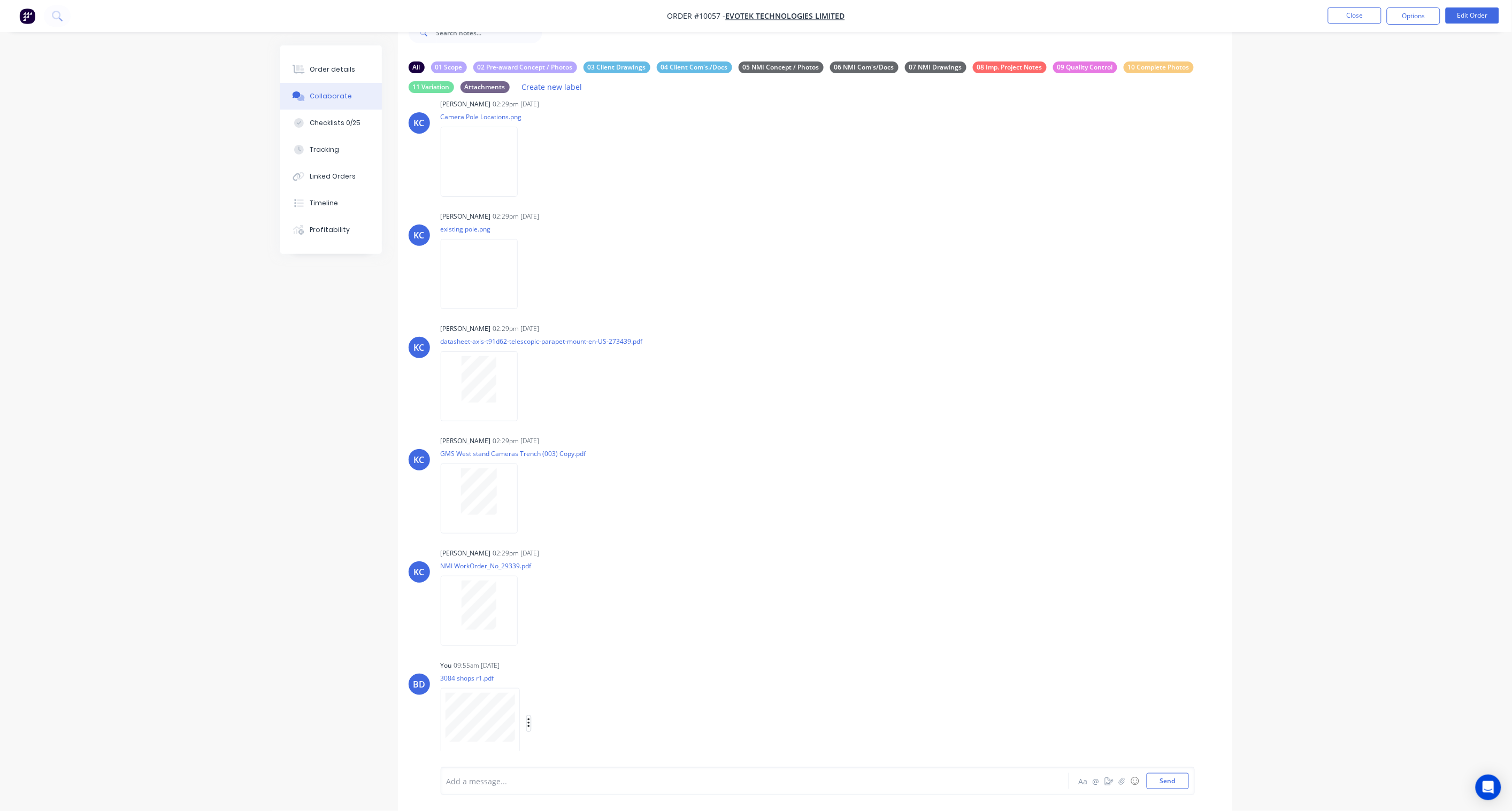
click at [528, 718] on icon "button" at bounding box center [528, 723] width 2 height 9
click at [579, 690] on button "Labels" at bounding box center [599, 701] width 120 height 24
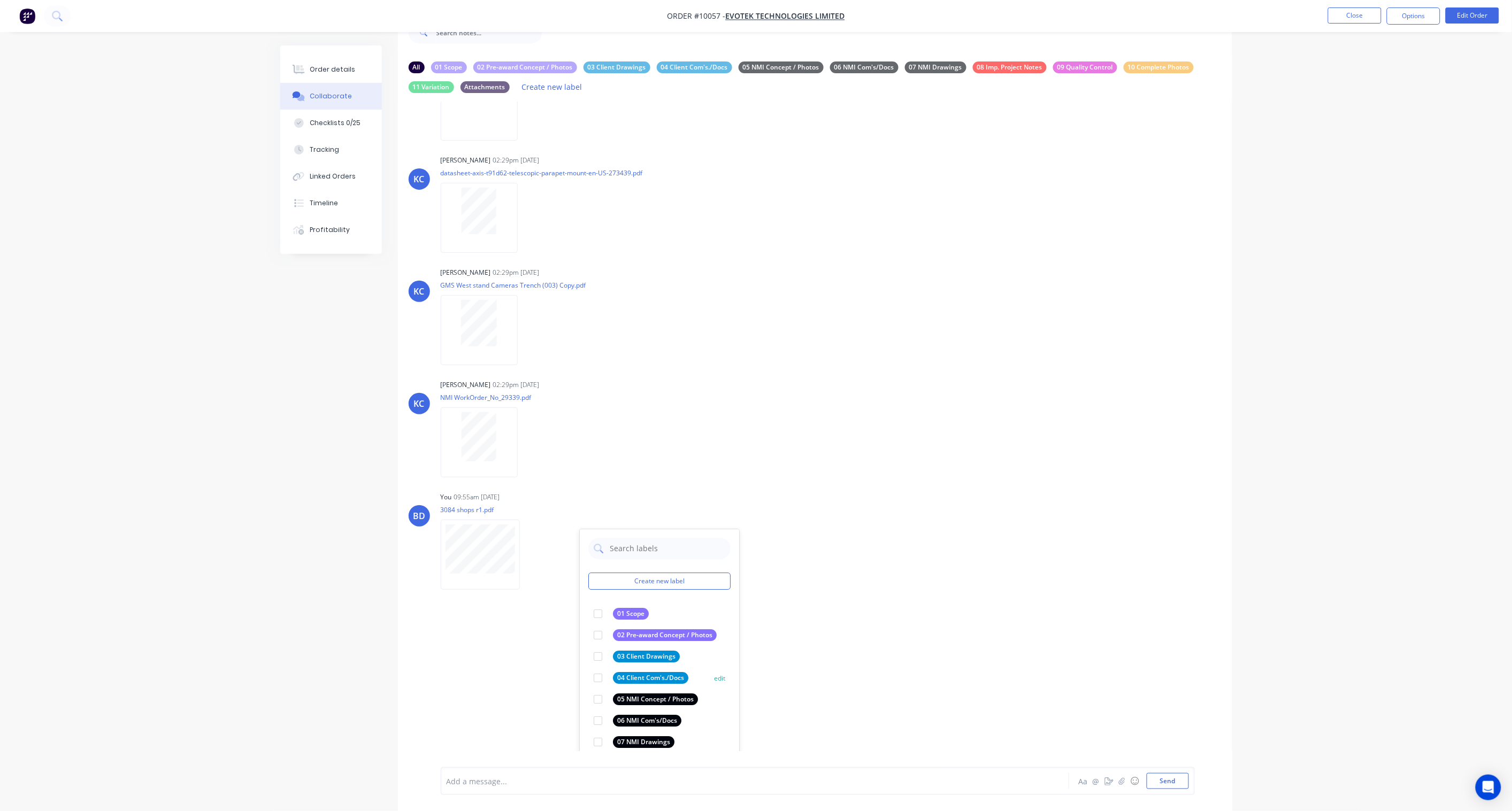
scroll to position [83, 0]
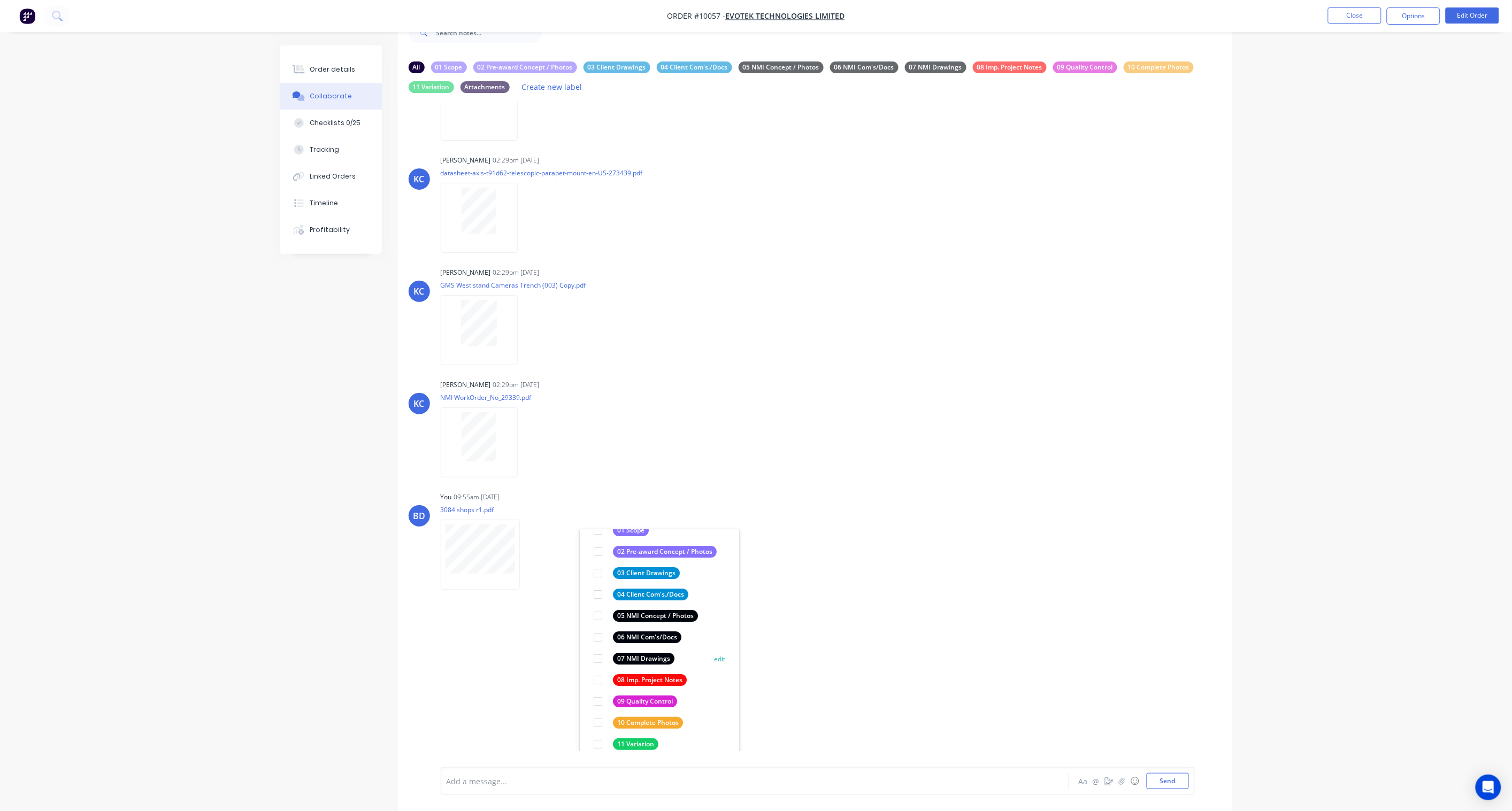
click at [645, 653] on div "07 NMI Drawings" at bounding box center [644, 659] width 61 height 12
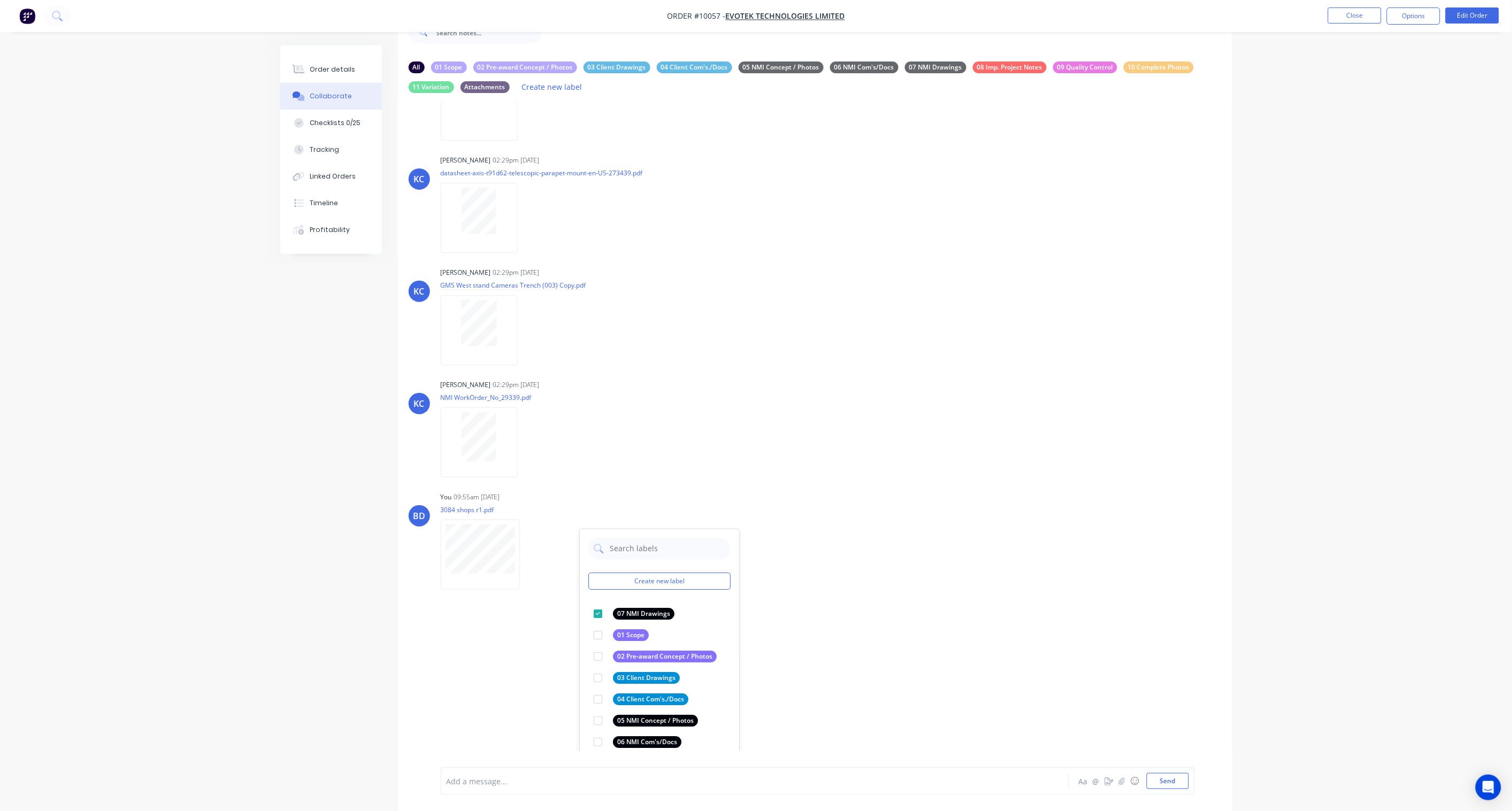
click at [918, 587] on div "KC [PERSON_NAME] - 02:25pm [DATE] Scope: [GEOGRAPHIC_DATA]: Plinth & Pole engin…" at bounding box center [815, 426] width 834 height 650
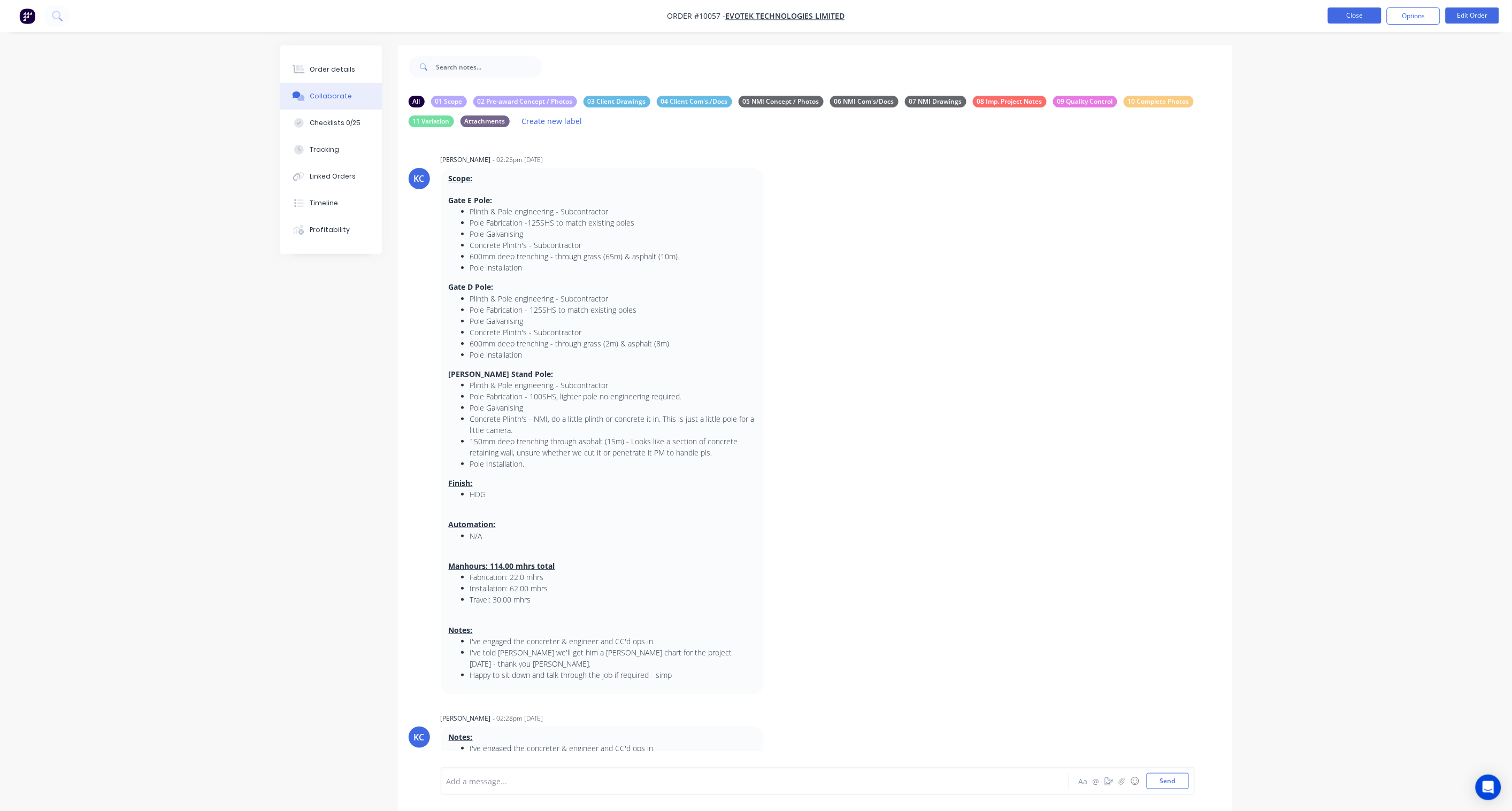
click at [1346, 14] on button "Close" at bounding box center [1354, 15] width 54 height 16
